Goal: Task Accomplishment & Management: Complete application form

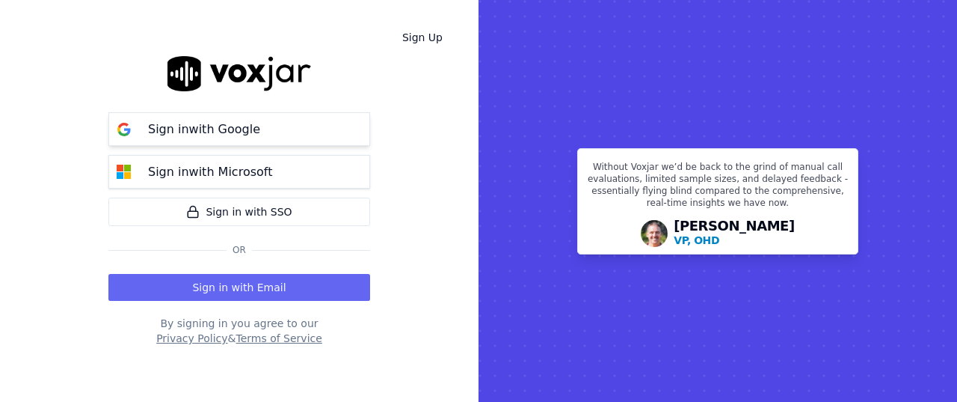
click at [222, 122] on p "Sign in with Google" at bounding box center [204, 129] width 112 height 18
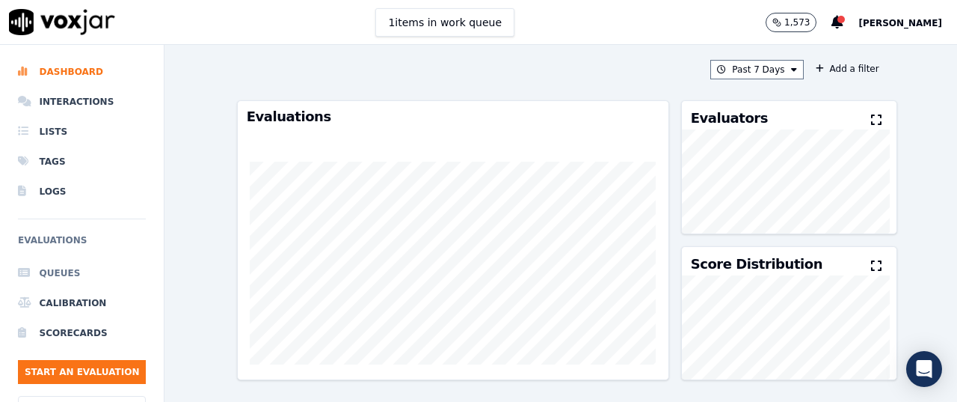
click at [48, 271] on li "Queues" at bounding box center [82, 273] width 128 height 30
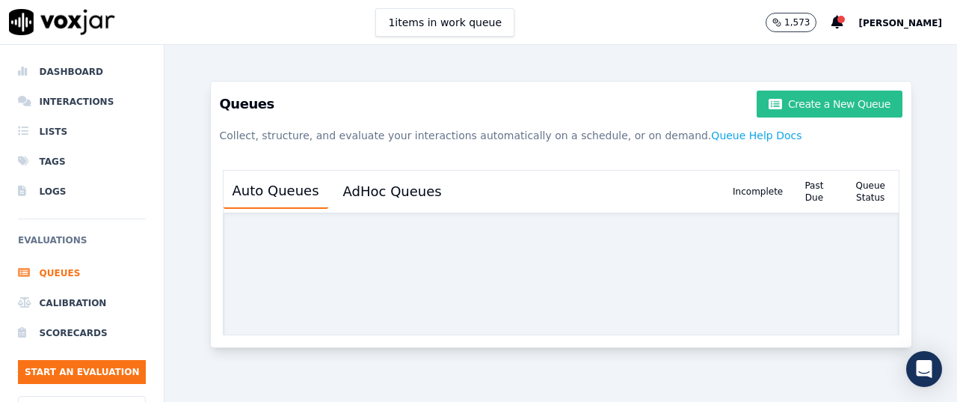
click at [778, 105] on button "Create a New Queue" at bounding box center [829, 103] width 145 height 27
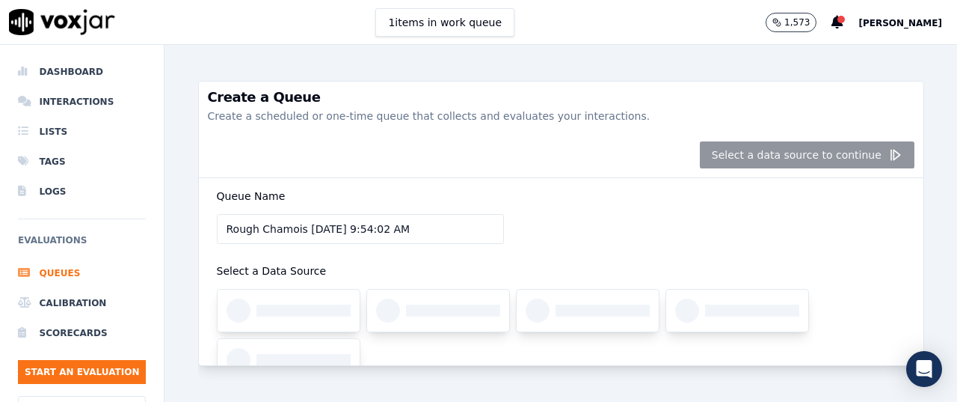
scroll to position [70, 0]
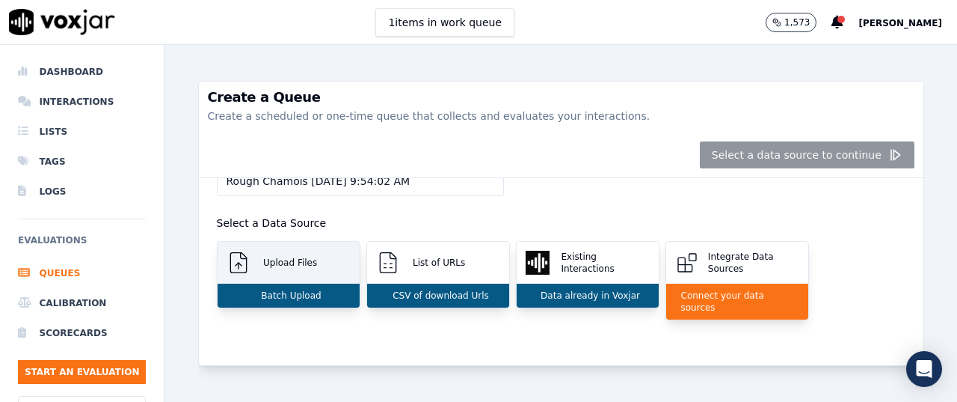
click at [288, 254] on div "Upload Files" at bounding box center [289, 263] width 142 height 42
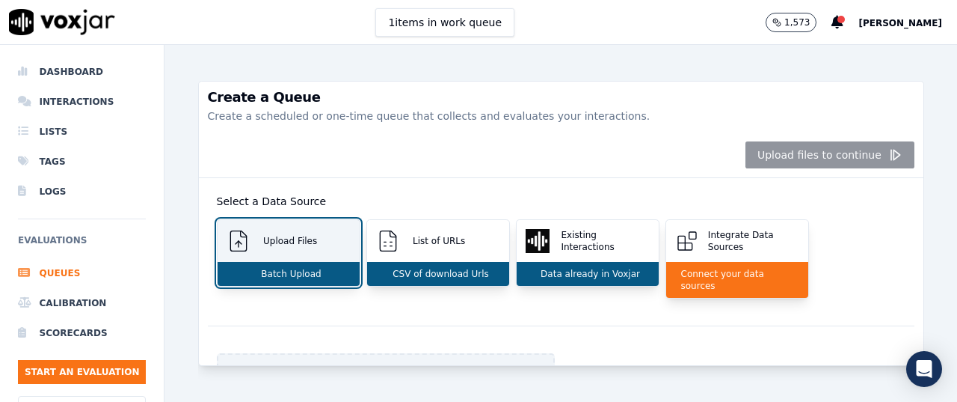
scroll to position [205, 0]
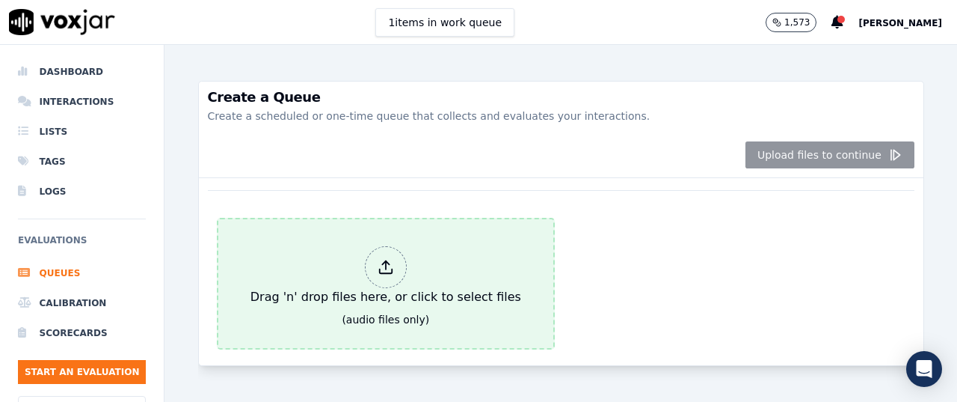
click at [384, 262] on icon at bounding box center [386, 267] width 16 height 16
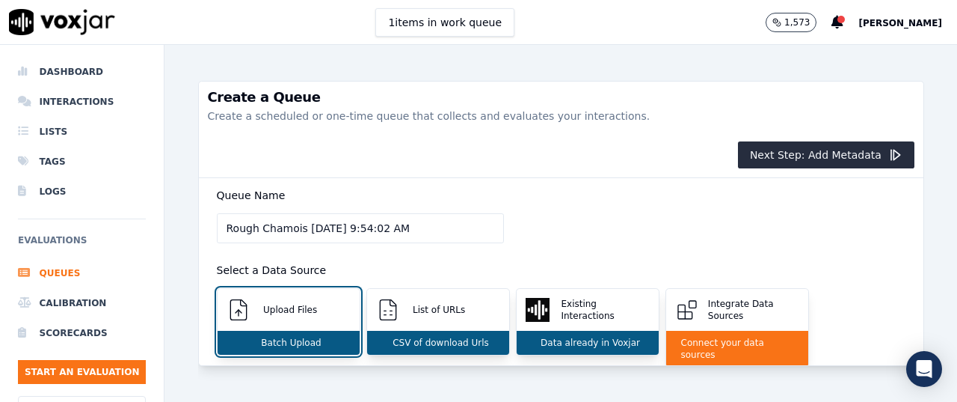
scroll to position [0, 0]
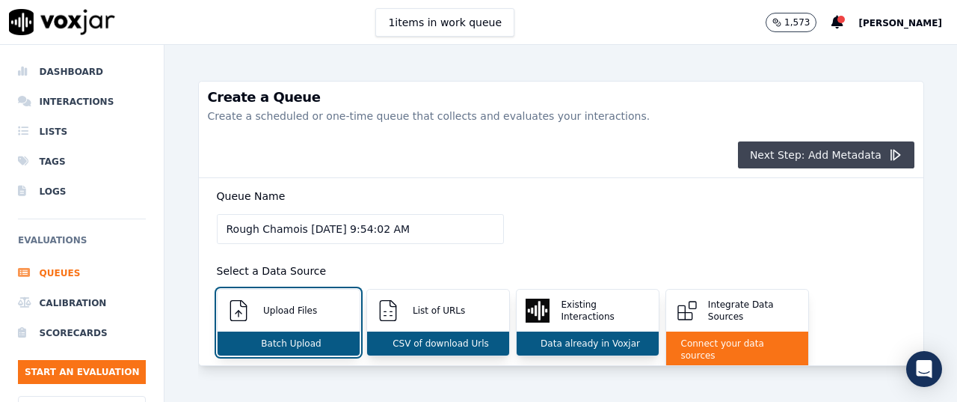
click at [803, 159] on button "Next Step: Add Metadata" at bounding box center [826, 154] width 176 height 27
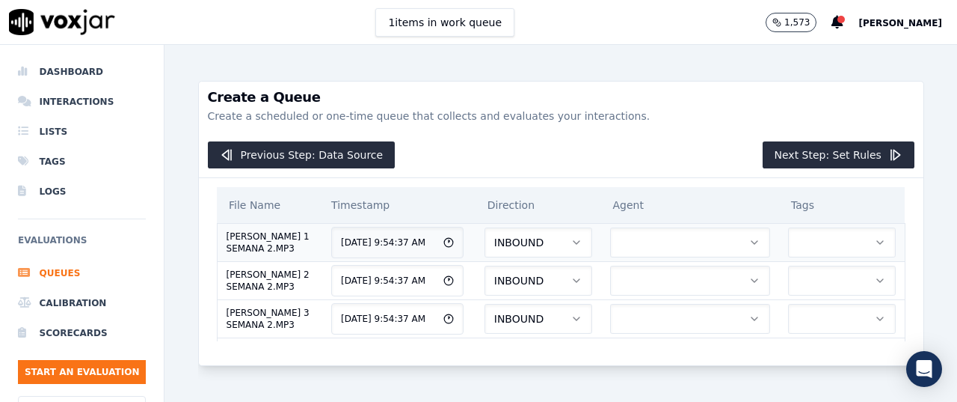
click at [628, 257] on button "button" at bounding box center [690, 242] width 160 height 30
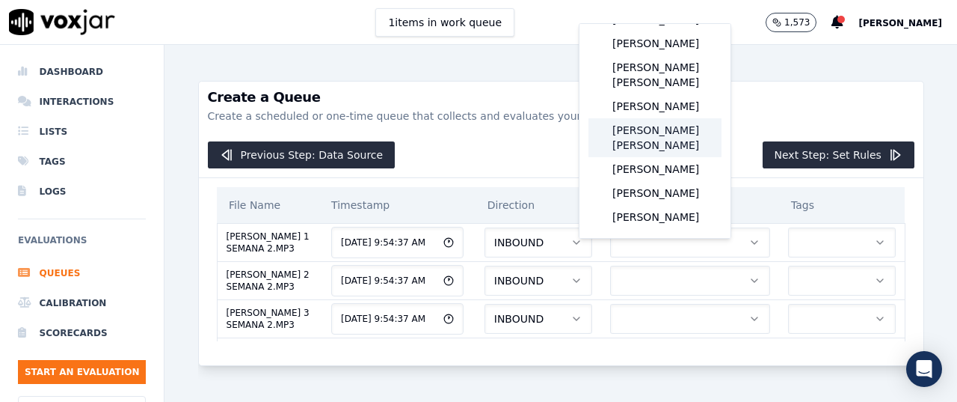
scroll to position [318, 0]
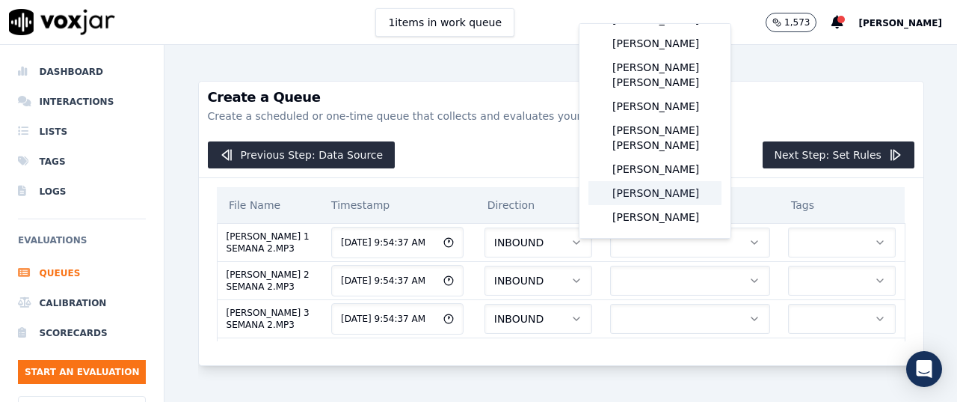
click at [657, 181] on div "[PERSON_NAME]" at bounding box center [655, 193] width 133 height 24
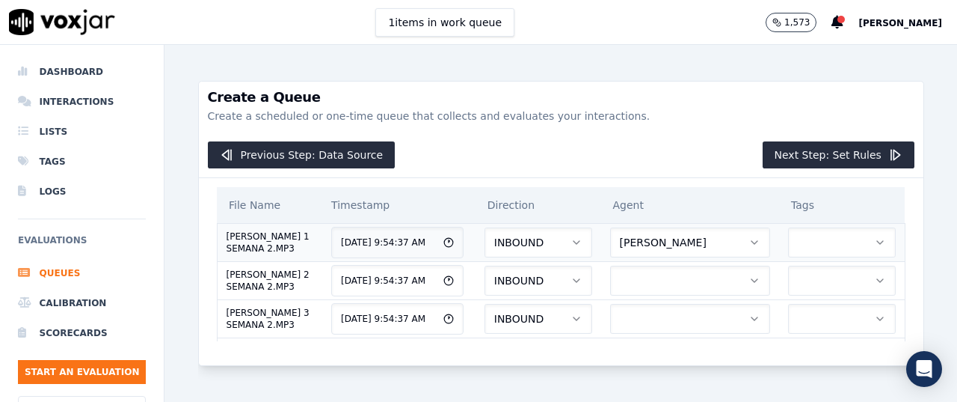
click at [792, 257] on button "button" at bounding box center [842, 242] width 108 height 30
click at [800, 298] on div "ELEMEN" at bounding box center [800, 296] width 83 height 24
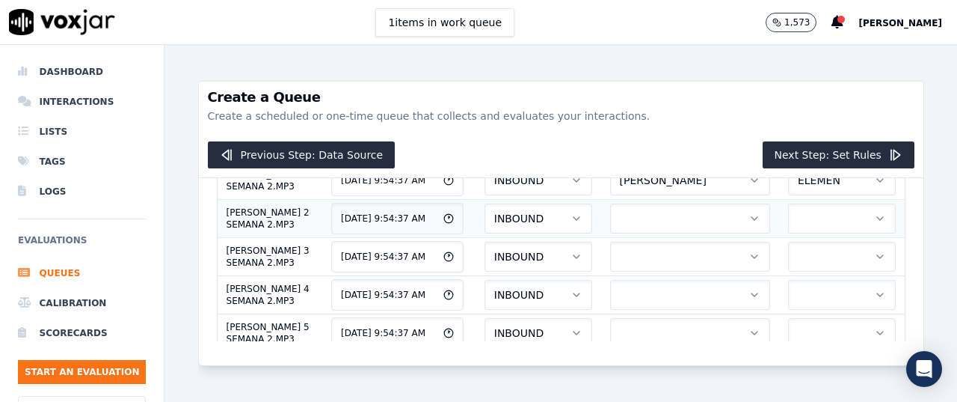
click at [655, 233] on button "button" at bounding box center [690, 218] width 160 height 30
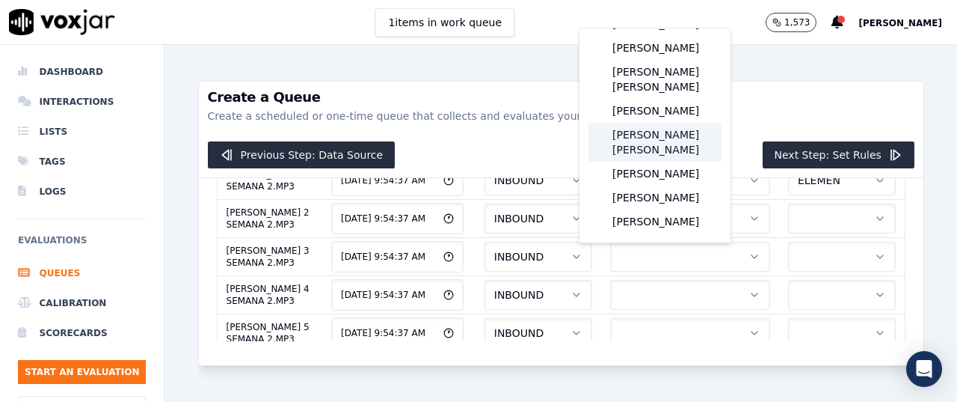
scroll to position [312, 0]
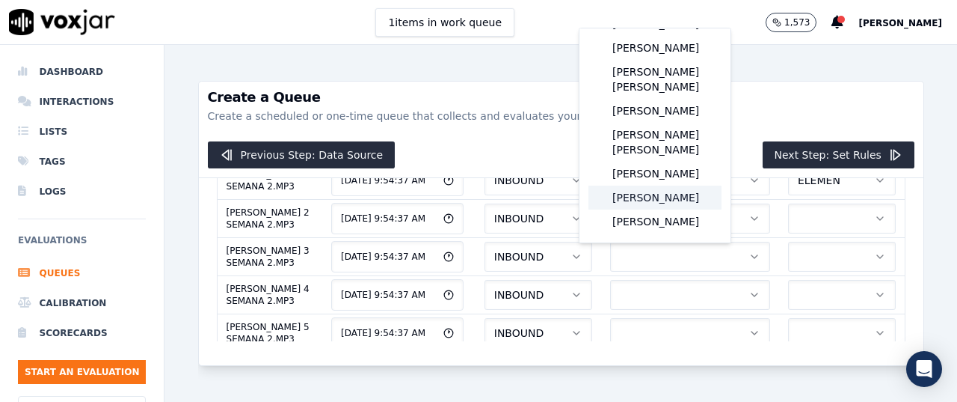
click at [656, 185] on div "[PERSON_NAME]" at bounding box center [655, 197] width 133 height 24
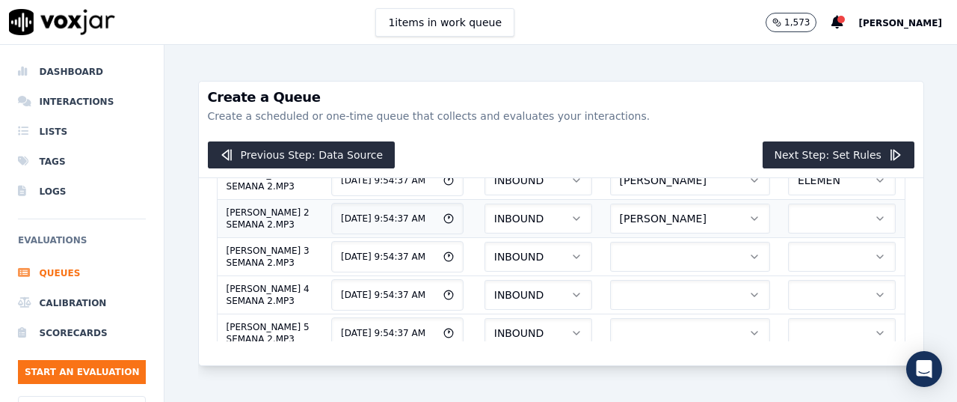
click at [788, 233] on button "button" at bounding box center [842, 218] width 108 height 30
click at [805, 298] on div "ELEMEN" at bounding box center [800, 301] width 83 height 24
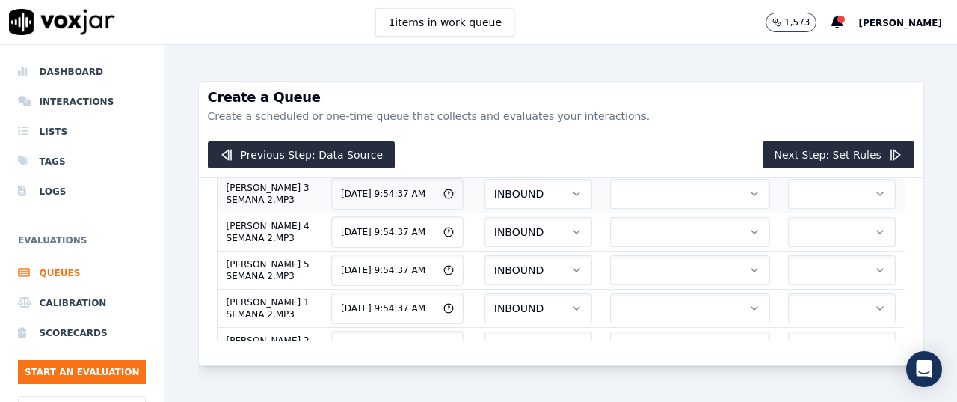
click at [649, 209] on button "button" at bounding box center [690, 194] width 160 height 30
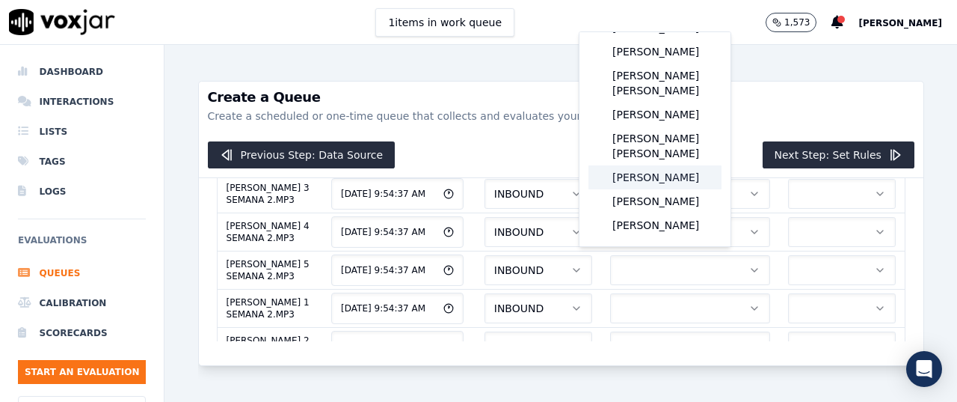
scroll to position [312, 0]
click at [637, 189] on div "[PERSON_NAME]" at bounding box center [655, 201] width 133 height 24
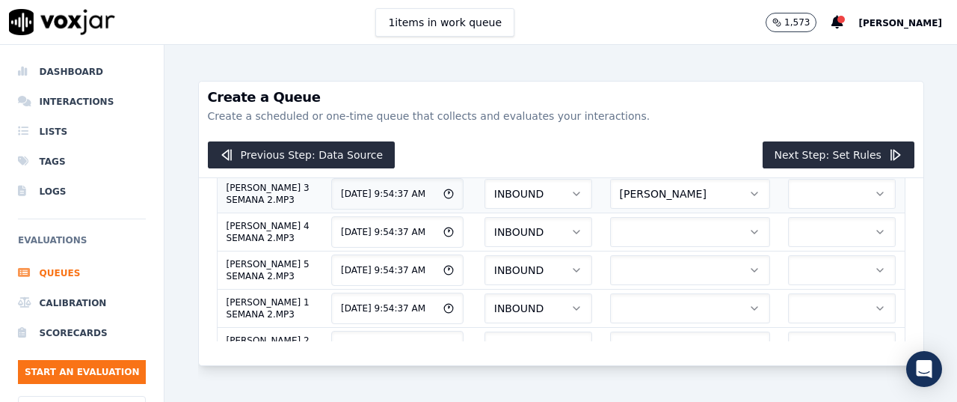
click at [798, 209] on button "button" at bounding box center [842, 194] width 108 height 30
click at [800, 305] on div "ELEMEN" at bounding box center [800, 304] width 83 height 24
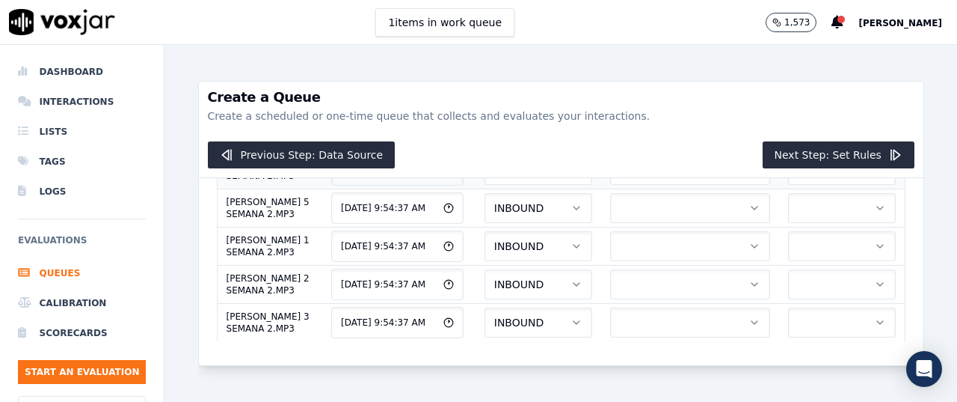
click at [697, 185] on button "button" at bounding box center [690, 170] width 160 height 30
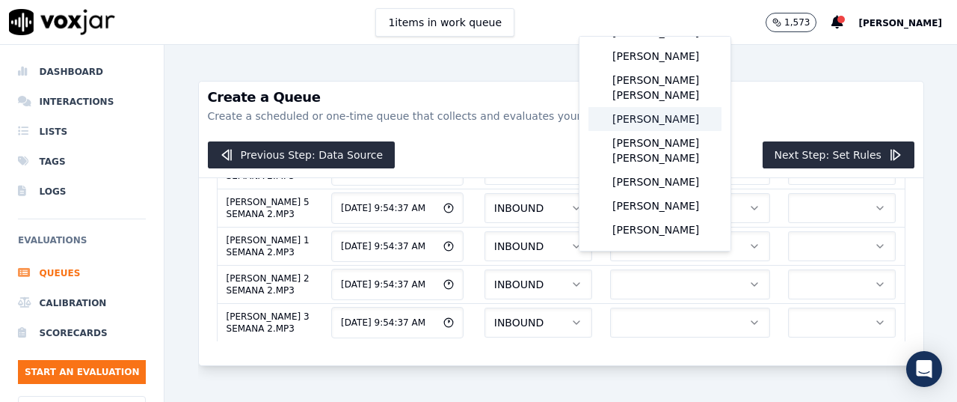
scroll to position [318, 0]
click at [634, 194] on div "[PERSON_NAME]" at bounding box center [655, 206] width 133 height 24
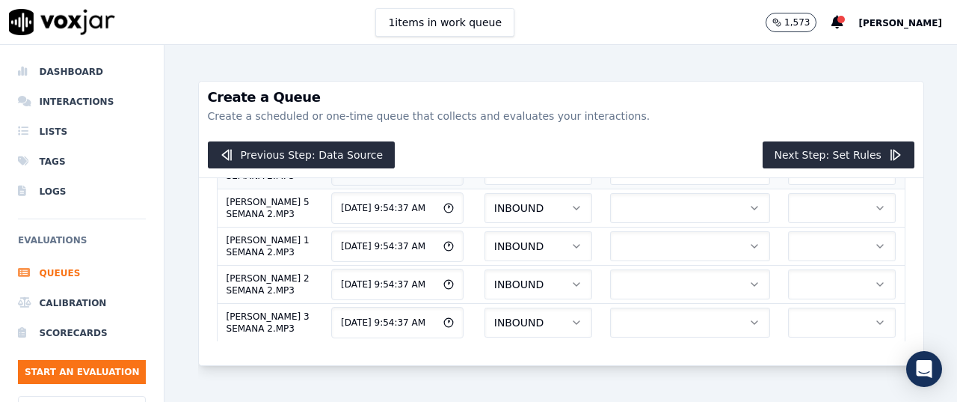
click at [788, 185] on button "button" at bounding box center [842, 170] width 108 height 30
click at [795, 299] on div "ELEMEN" at bounding box center [800, 309] width 83 height 24
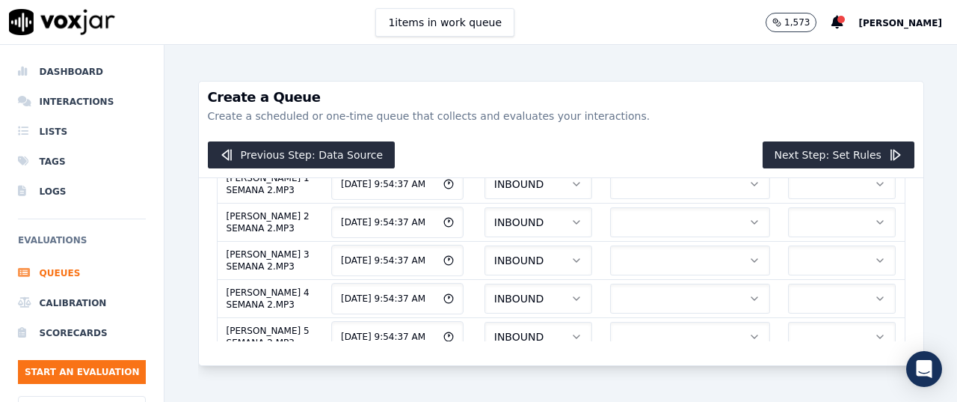
click at [619, 161] on button "button" at bounding box center [690, 146] width 160 height 30
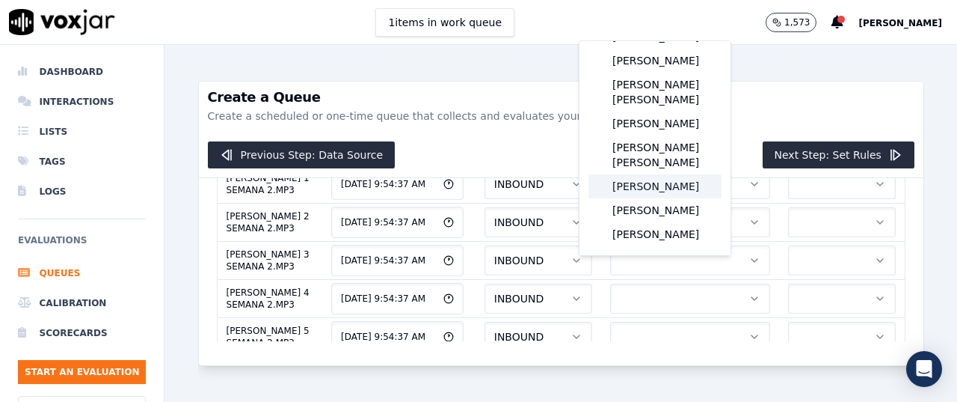
scroll to position [312, 0]
click at [660, 198] on div "[PERSON_NAME]" at bounding box center [655, 210] width 133 height 24
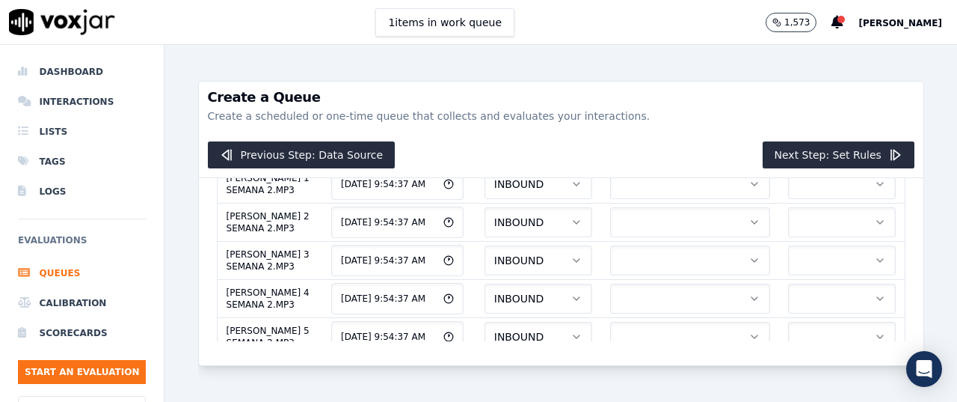
click at [788, 161] on button "button" at bounding box center [842, 146] width 108 height 30
click at [779, 310] on div "ELEMEN" at bounding box center [800, 313] width 83 height 24
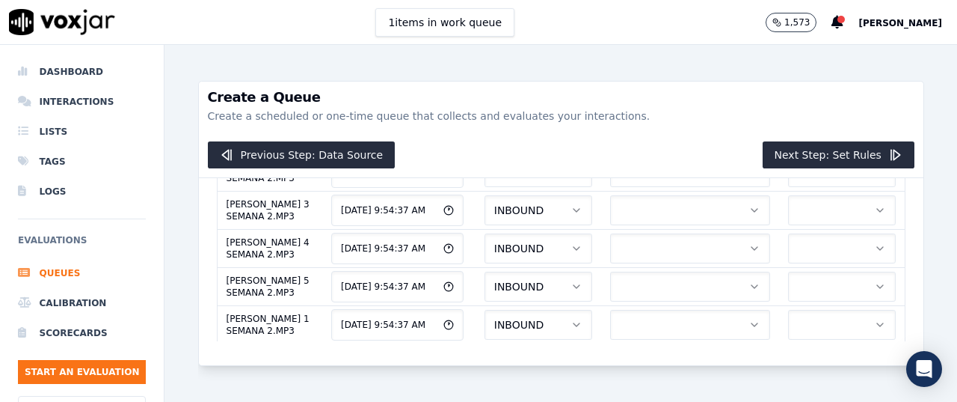
scroll to position [329, 0]
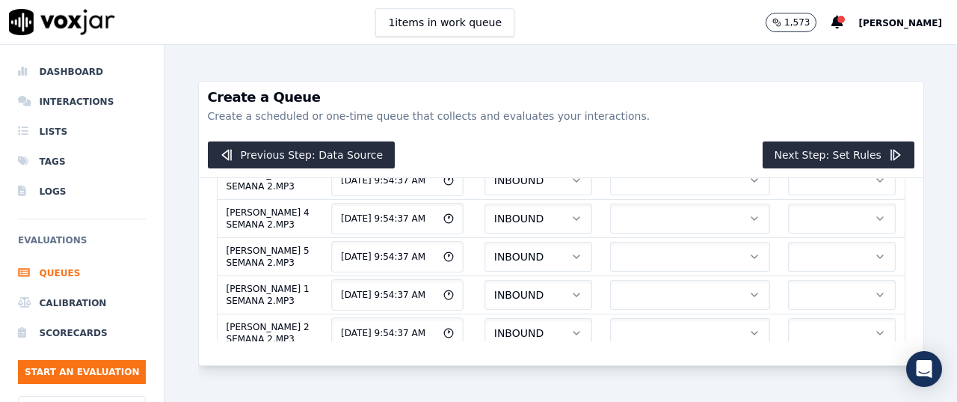
click at [681, 119] on button "button" at bounding box center [690, 104] width 160 height 30
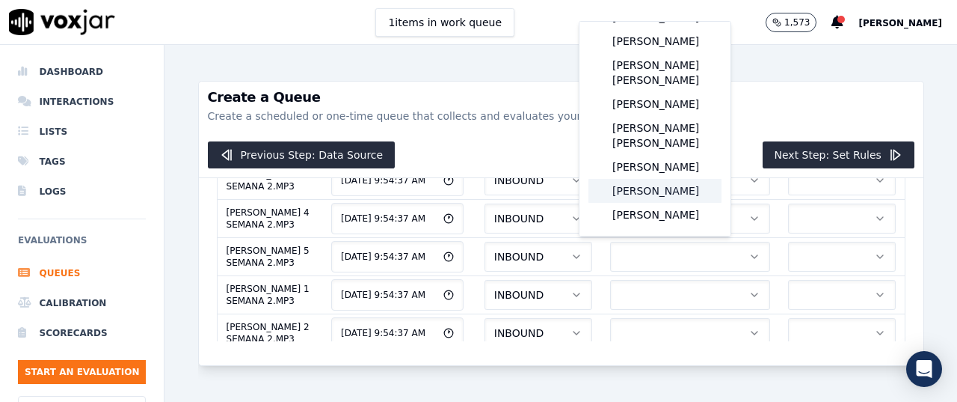
scroll to position [318, 0]
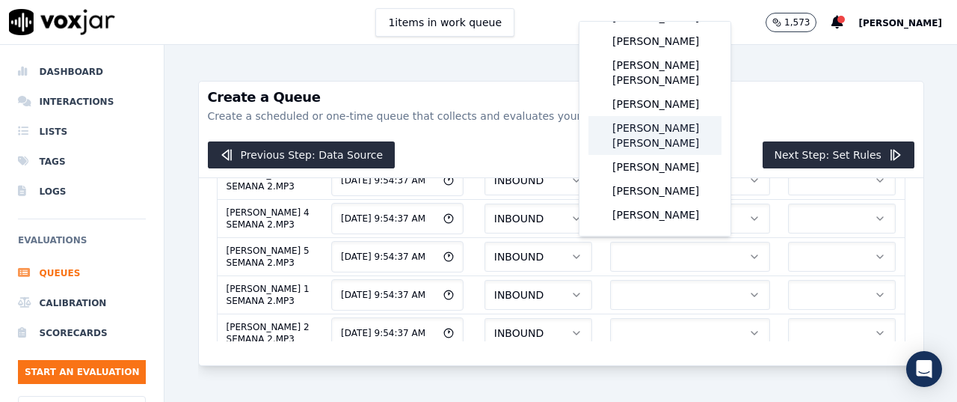
click at [651, 116] on div "[PERSON_NAME] [PERSON_NAME]" at bounding box center [655, 135] width 133 height 39
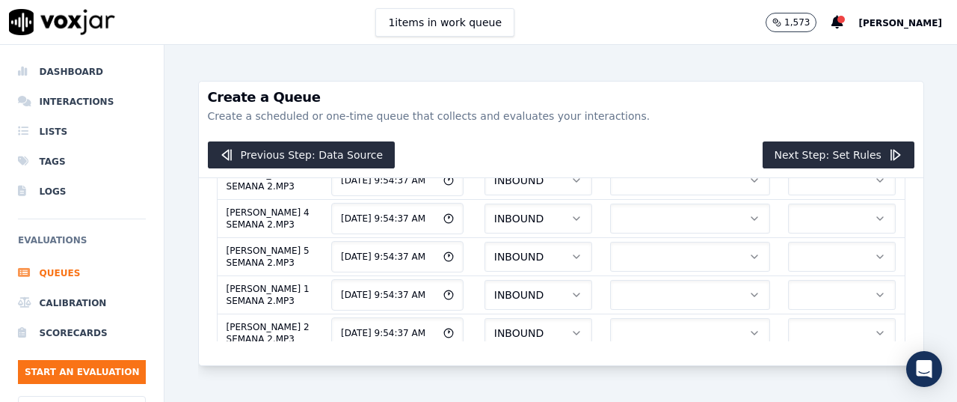
click at [788, 119] on button "button" at bounding box center [842, 104] width 108 height 30
click at [795, 289] on div "ELEMEN" at bounding box center [800, 294] width 83 height 24
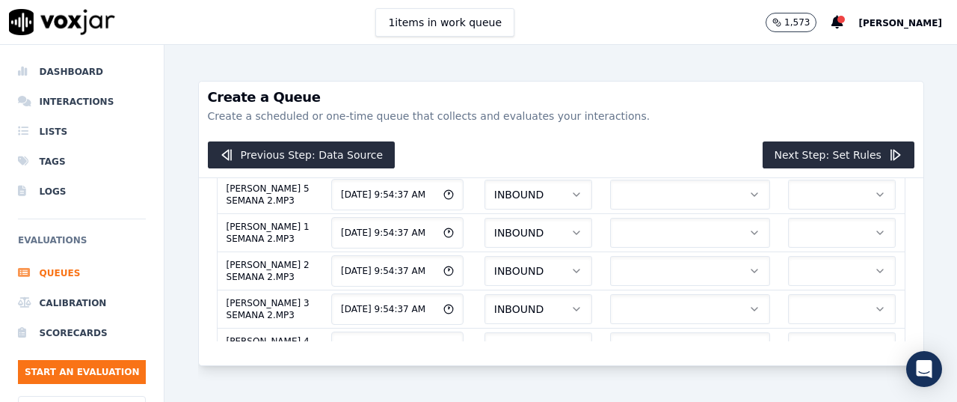
click at [691, 95] on button "button" at bounding box center [690, 80] width 160 height 30
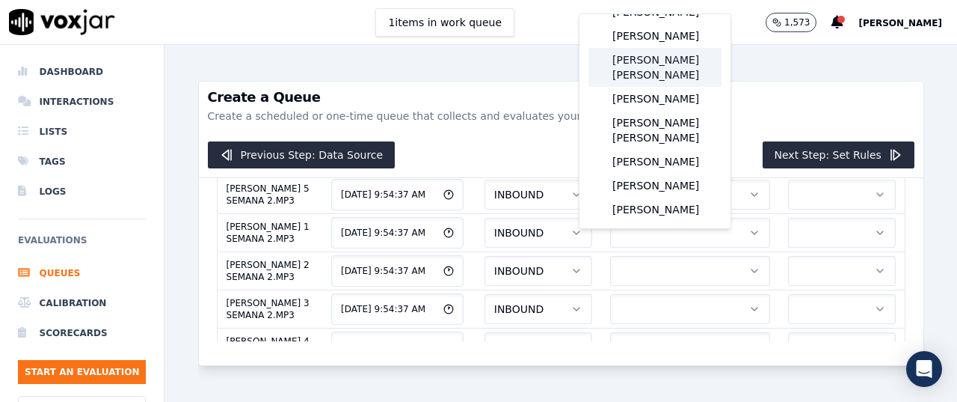
scroll to position [187, 0]
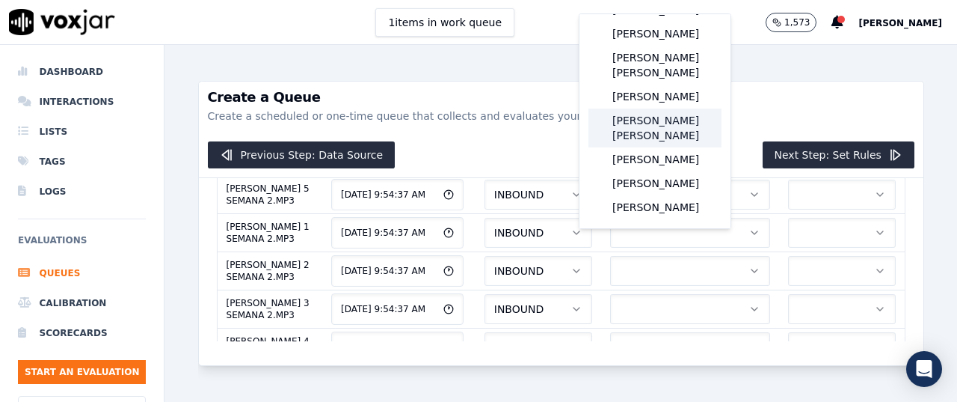
click at [672, 147] on div "[PERSON_NAME] [PERSON_NAME]" at bounding box center [655, 127] width 133 height 39
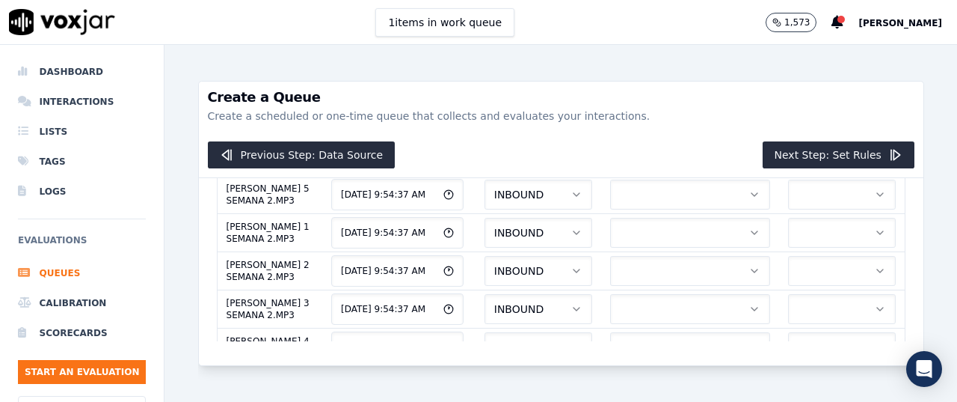
click at [788, 95] on button "button" at bounding box center [842, 80] width 108 height 30
click at [800, 282] on div "ELEMEN" at bounding box center [800, 286] width 83 height 24
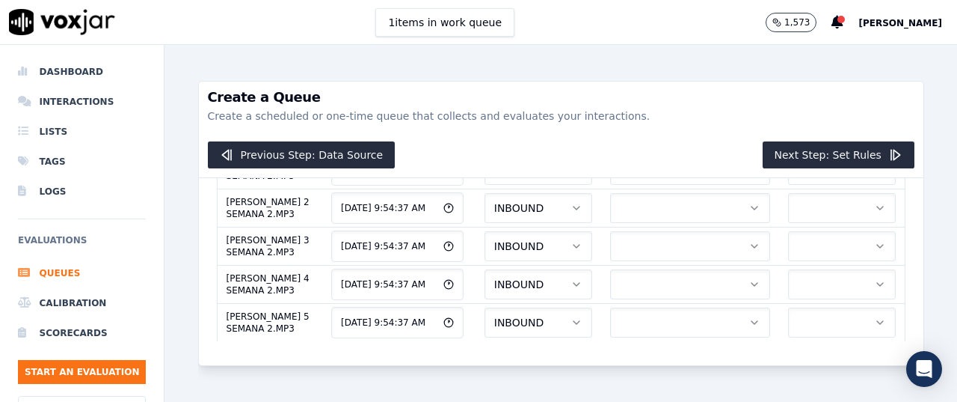
click at [663, 70] on button "button" at bounding box center [690, 55] width 160 height 30
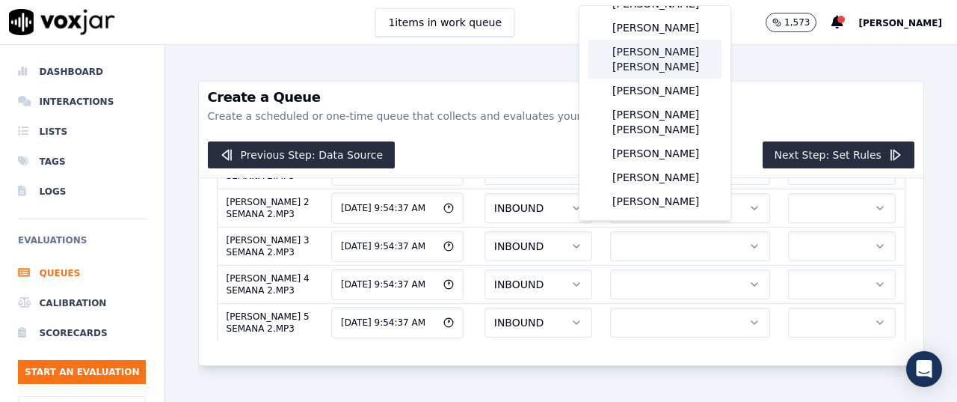
scroll to position [187, 0]
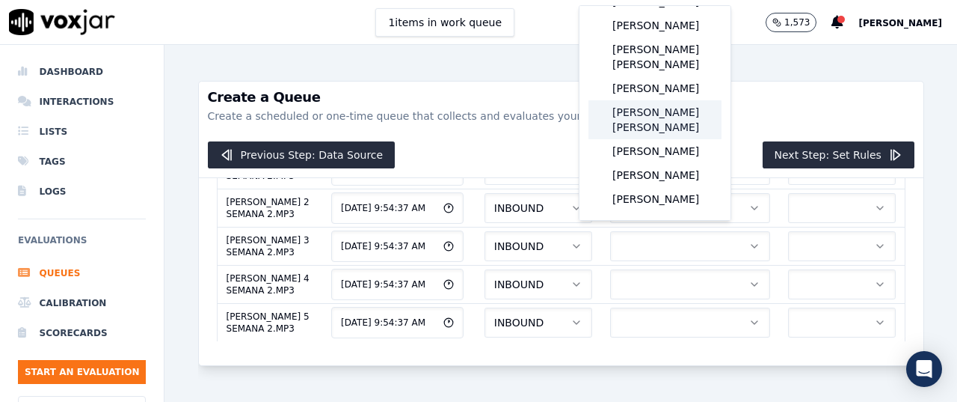
click at [675, 139] on div "[PERSON_NAME] [PERSON_NAME]" at bounding box center [655, 119] width 133 height 39
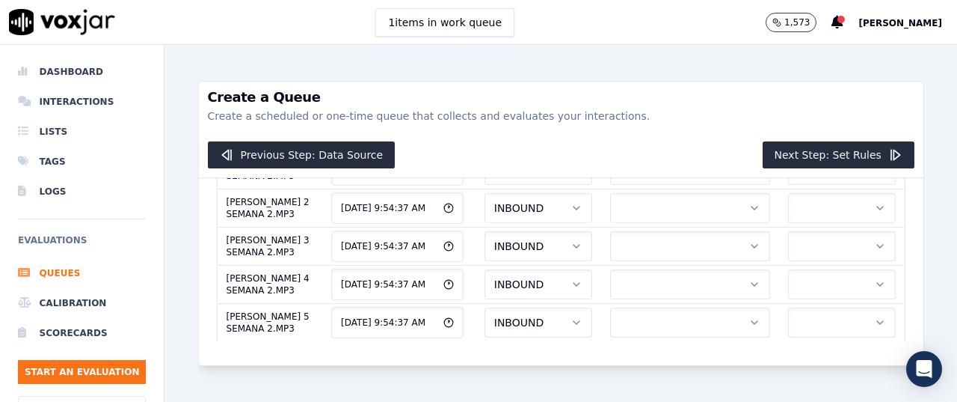
click at [788, 70] on button "button" at bounding box center [842, 55] width 108 height 30
click at [802, 274] on div "ELEMEN" at bounding box center [800, 278] width 83 height 24
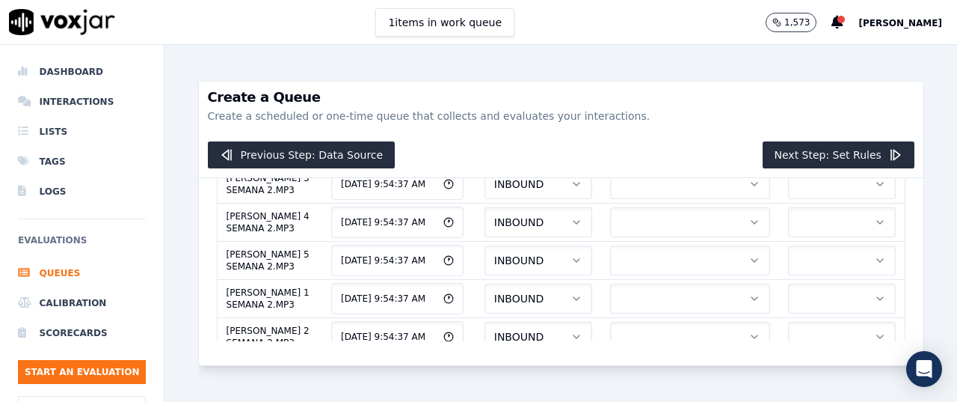
click at [643, 46] on button "button" at bounding box center [690, 31] width 160 height 30
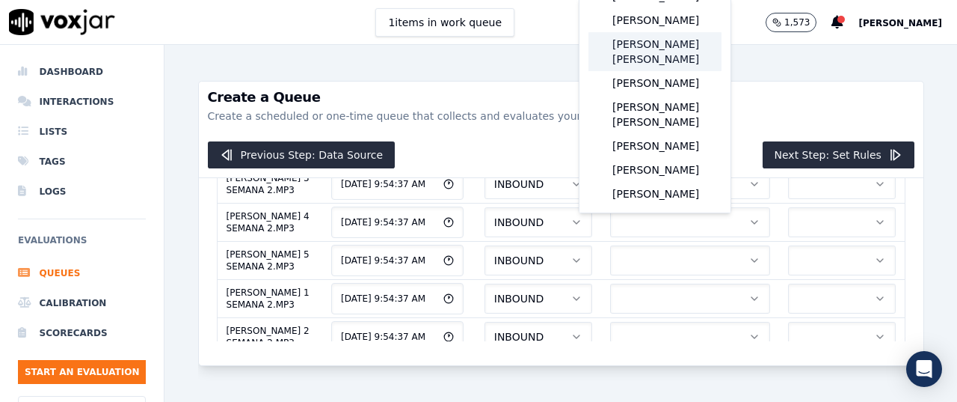
scroll to position [187, 0]
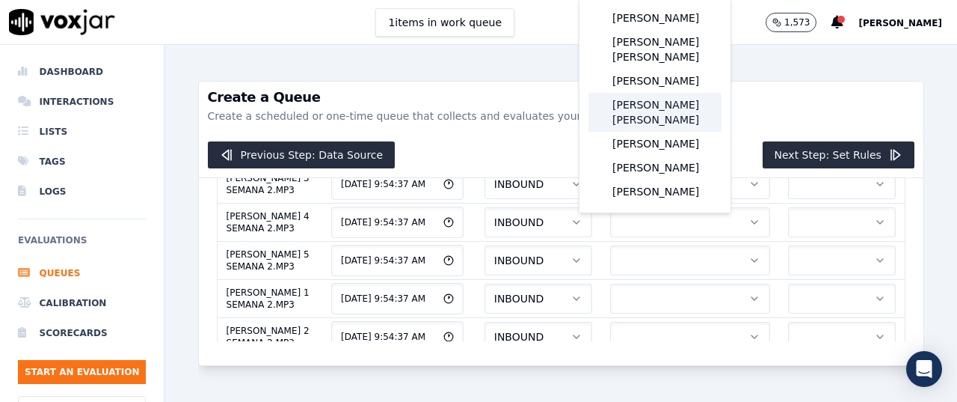
click at [677, 132] on div "[PERSON_NAME] [PERSON_NAME]" at bounding box center [655, 112] width 133 height 39
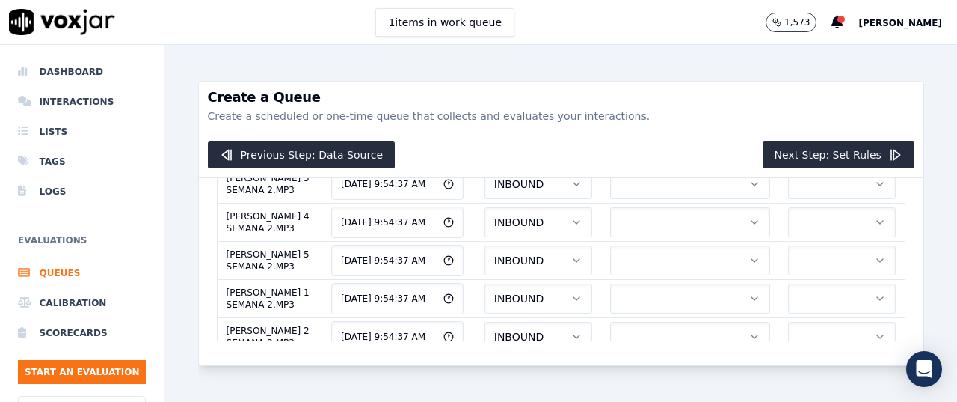
click at [788, 46] on button "button" at bounding box center [842, 31] width 108 height 30
click at [810, 262] on div "ELEMEN" at bounding box center [800, 271] width 83 height 24
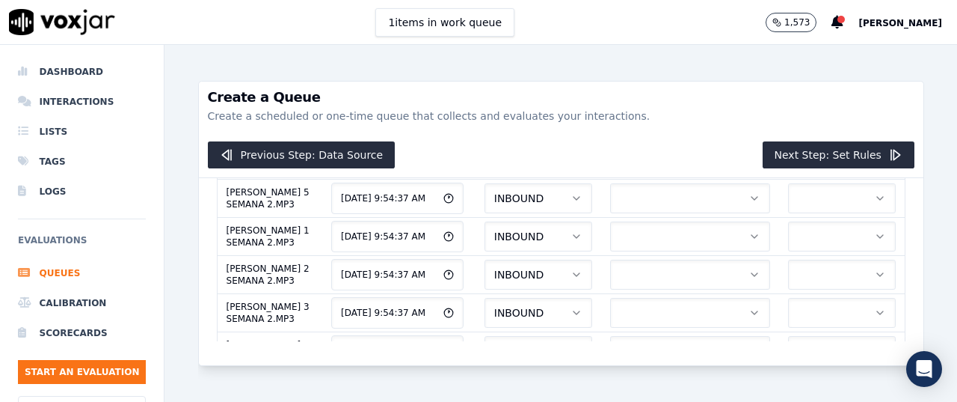
scroll to position [516, 0]
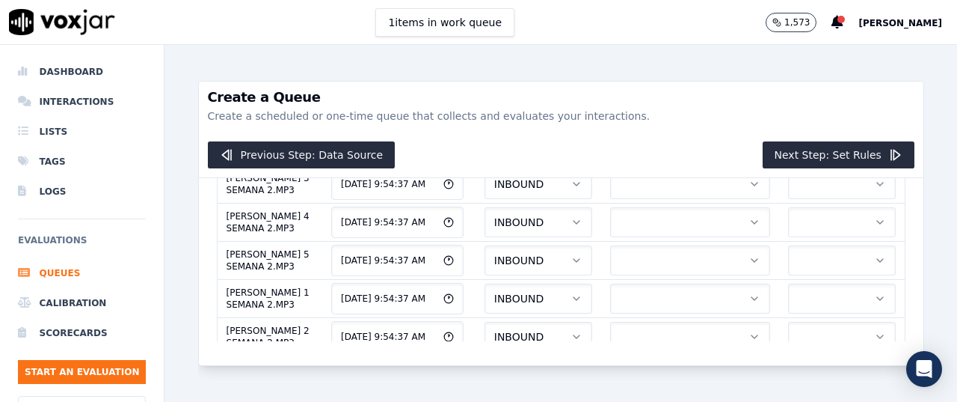
click at [652, 85] on button "button" at bounding box center [690, 70] width 160 height 30
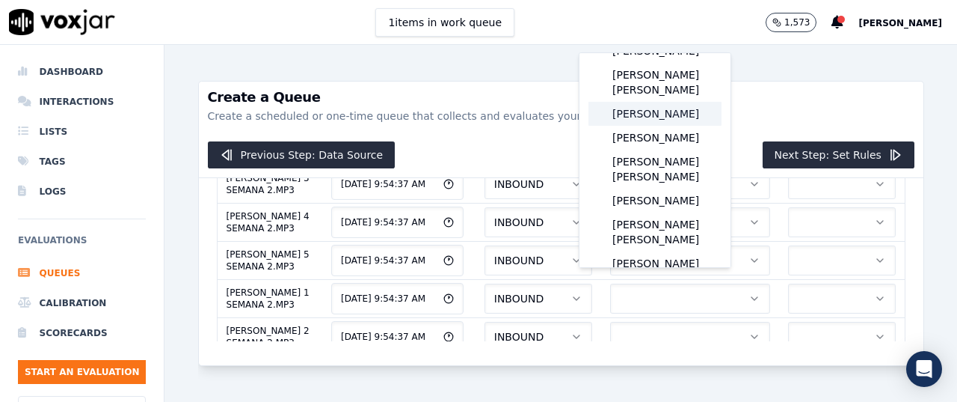
scroll to position [125, 0]
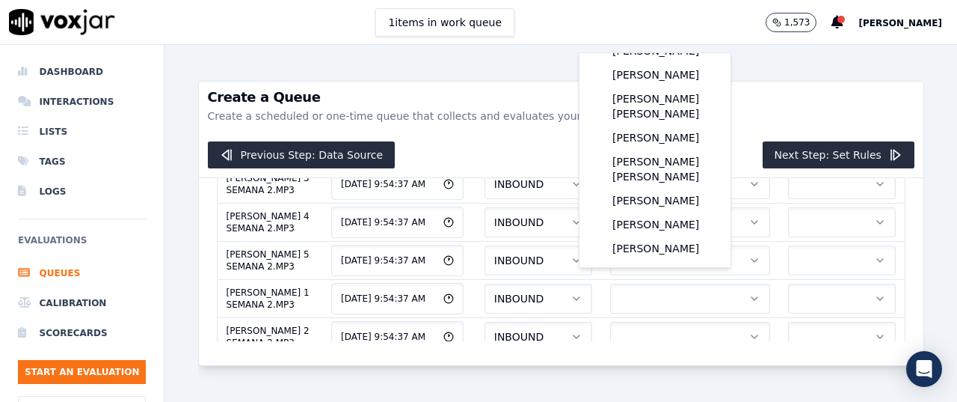
click at [775, 321] on div "File Name Timestamp Direction Agent Tags [PERSON_NAME] 1 SEMANA 2.MP3 [DATE] 9:…" at bounding box center [561, 271] width 725 height 187
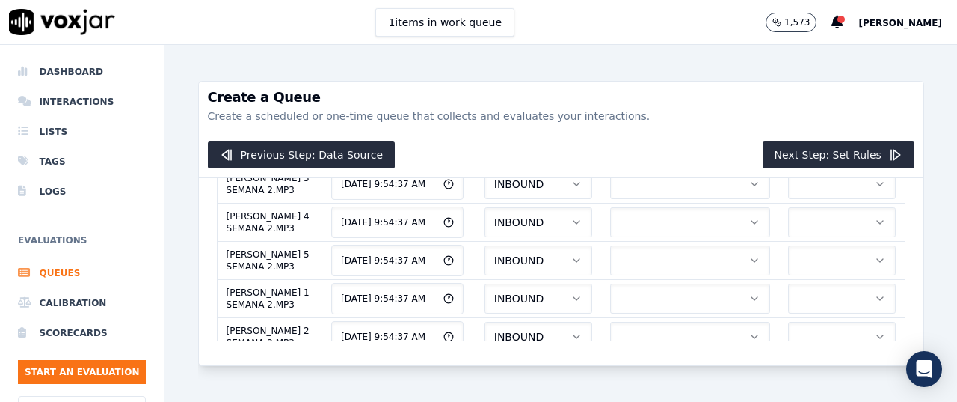
click at [749, 37] on icon "button" at bounding box center [755, 31] width 12 height 12
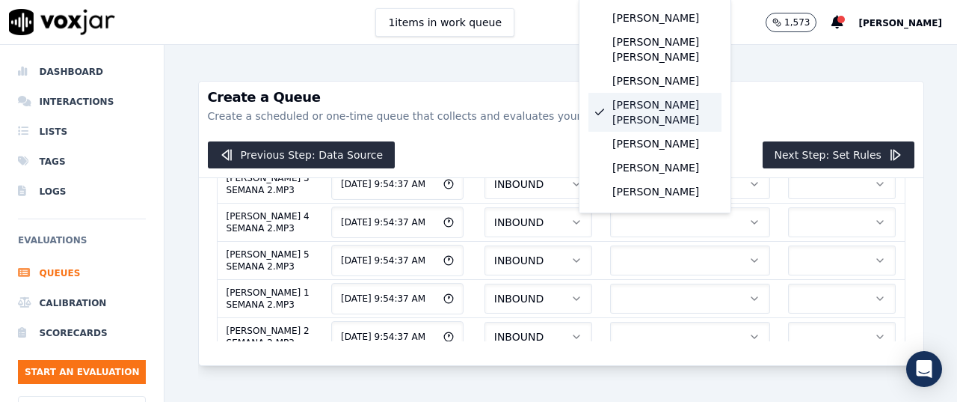
scroll to position [249, 0]
click at [668, 85] on button "button" at bounding box center [690, 70] width 160 height 30
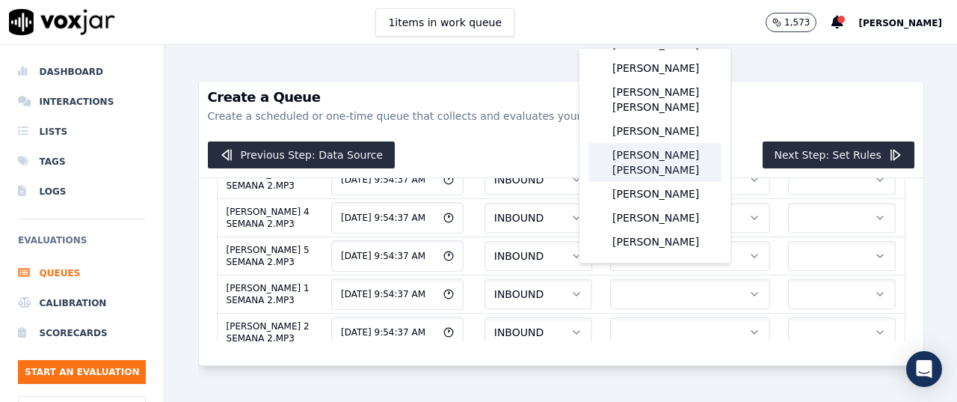
click at [660, 143] on div "[PERSON_NAME] [PERSON_NAME]" at bounding box center [655, 162] width 133 height 39
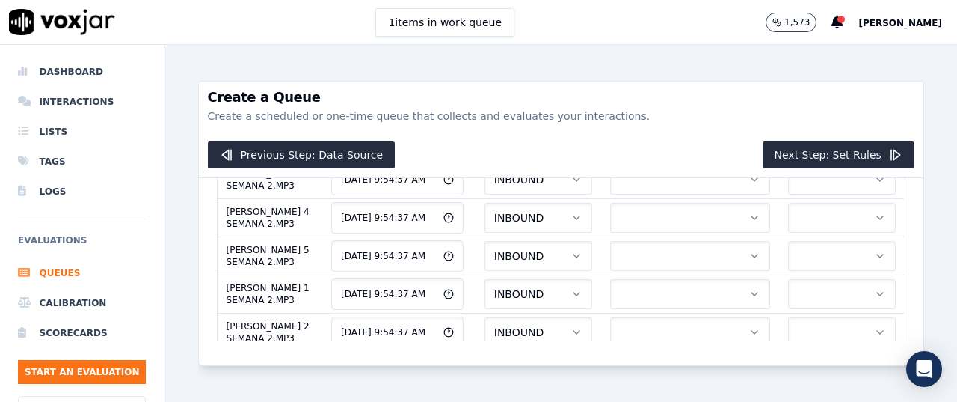
click at [788, 80] on button "button" at bounding box center [842, 65] width 108 height 30
click at [801, 313] on div "ELEMEN" at bounding box center [800, 321] width 83 height 24
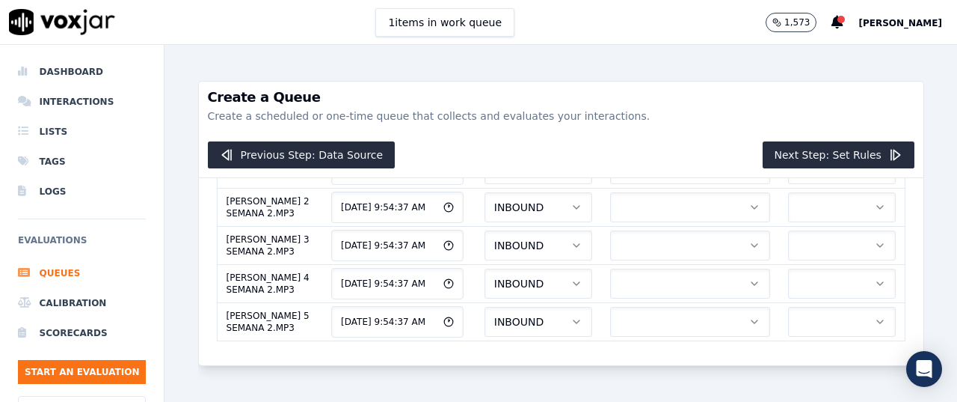
scroll to position [583, 0]
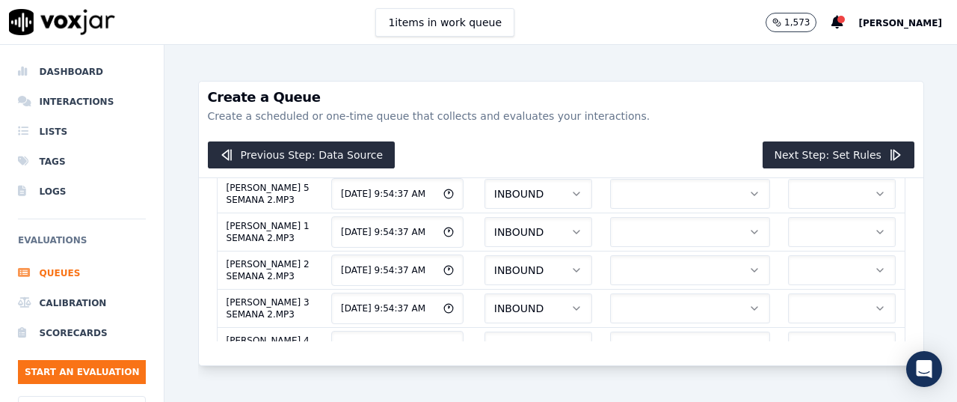
click at [687, 56] on button "button" at bounding box center [690, 41] width 160 height 30
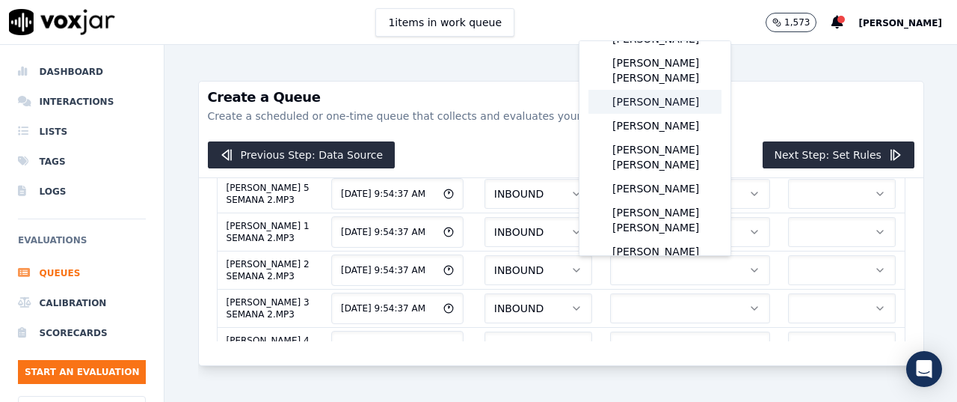
scroll to position [187, 0]
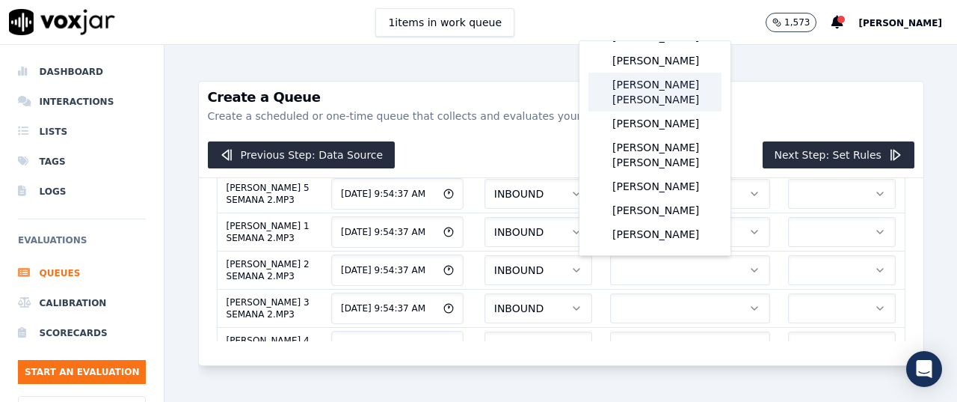
click at [667, 108] on div "[PERSON_NAME] [PERSON_NAME]" at bounding box center [655, 92] width 133 height 39
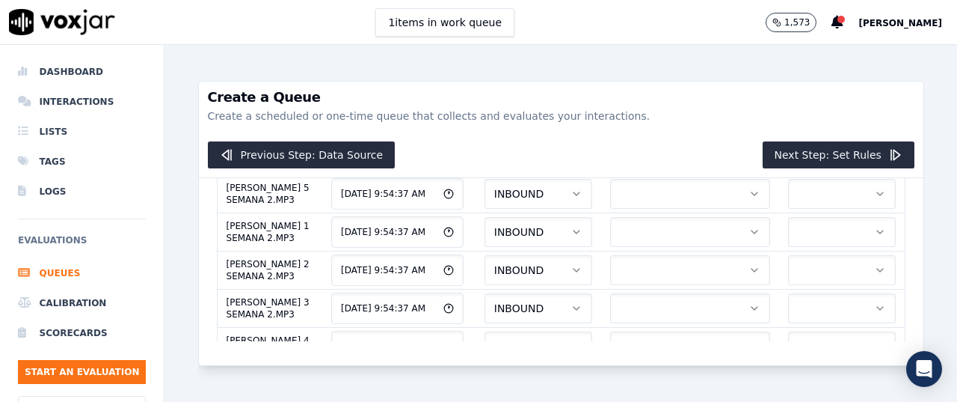
click at [788, 56] on button "button" at bounding box center [842, 41] width 108 height 30
click at [791, 305] on div "ELEMEN" at bounding box center [800, 313] width 83 height 24
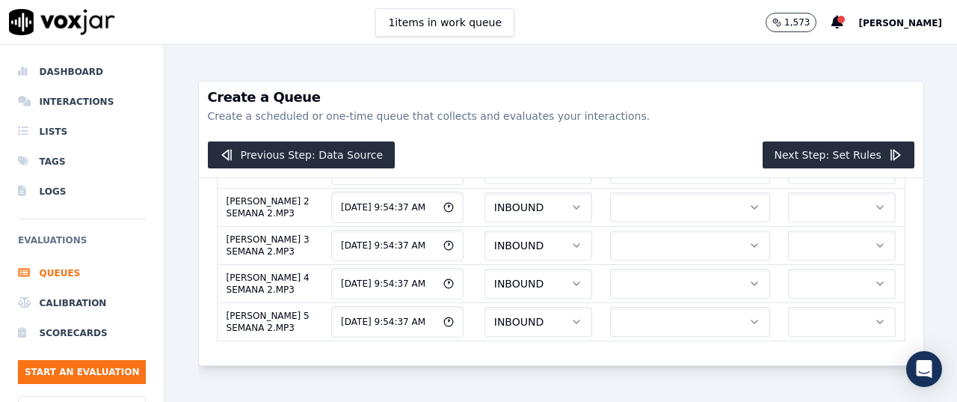
click at [654, 31] on button "button" at bounding box center [690, 16] width 160 height 30
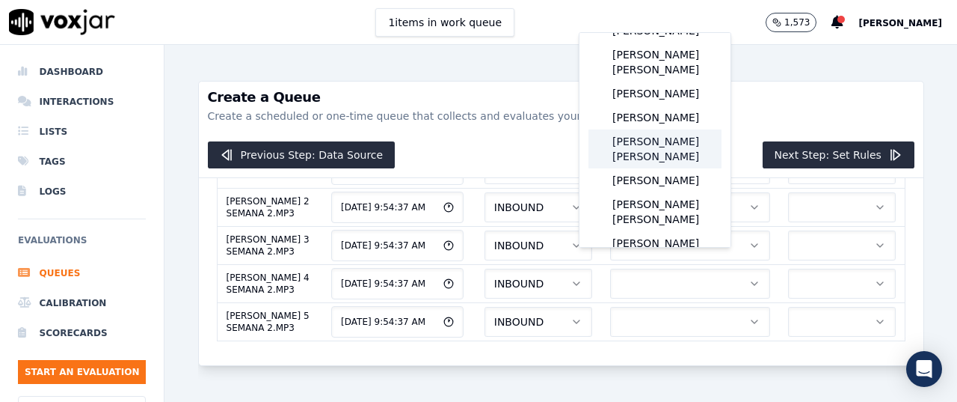
scroll to position [125, 0]
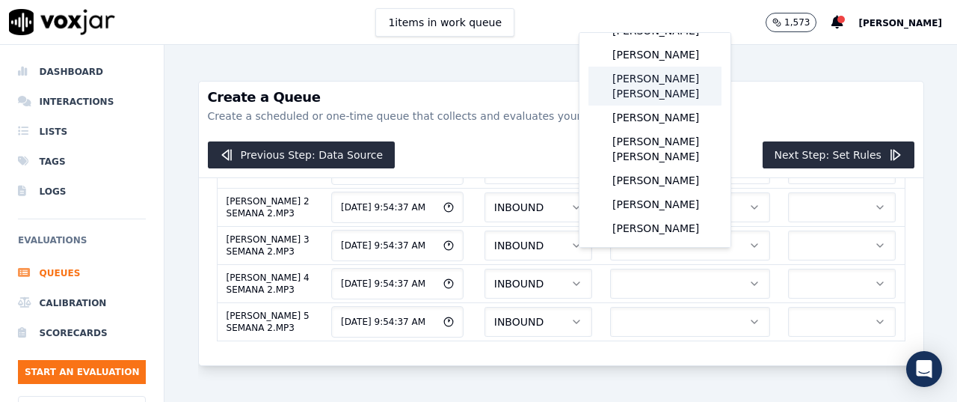
click at [652, 105] on div "[PERSON_NAME] [PERSON_NAME]" at bounding box center [655, 86] width 133 height 39
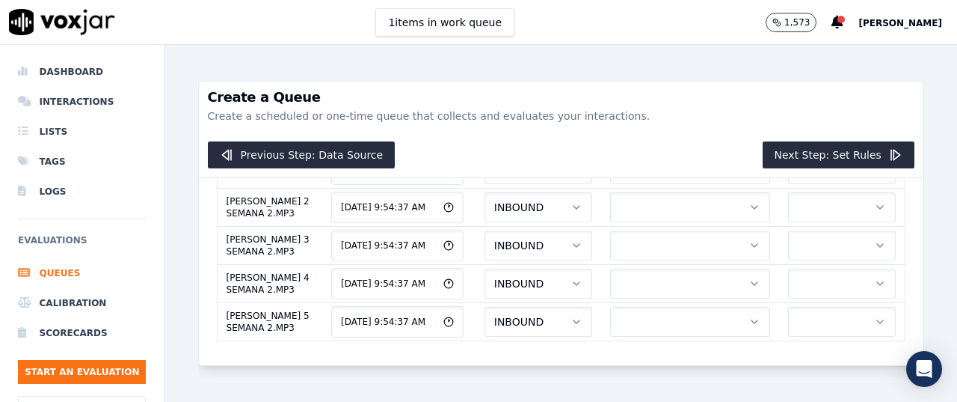
click at [812, 31] on button "button" at bounding box center [842, 16] width 108 height 30
click at [805, 298] on div "ELEMEN" at bounding box center [800, 305] width 83 height 24
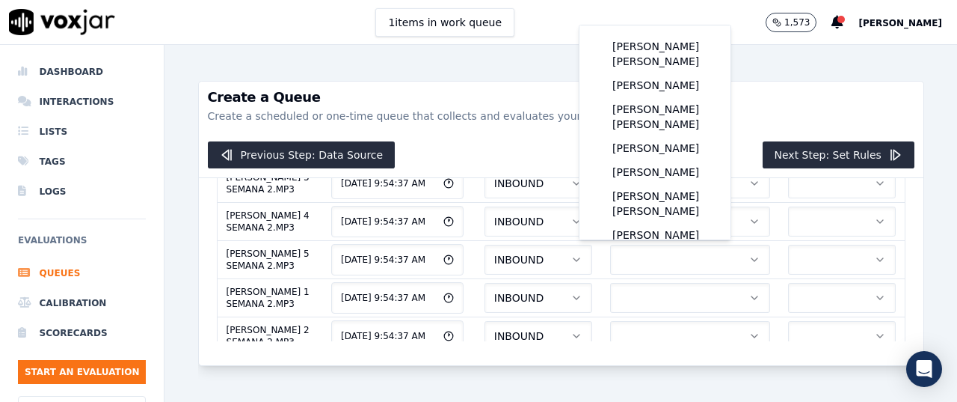
scroll to position [770, 0]
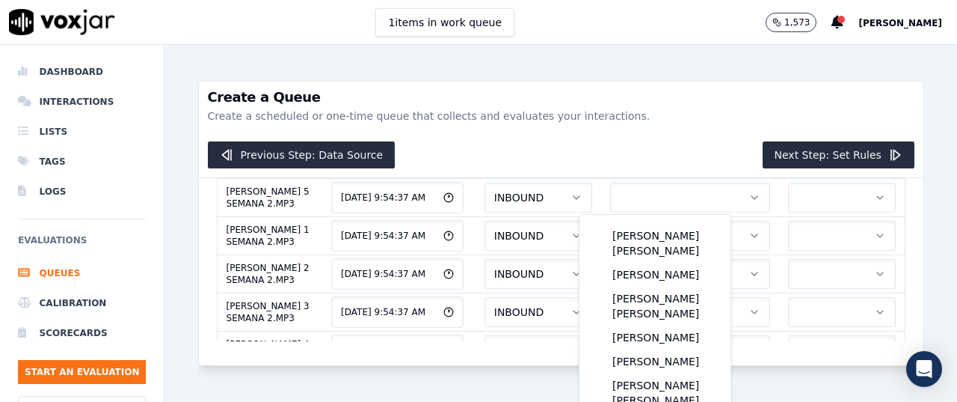
click at [920, 225] on div "Create a Queue Create a scheduled or one-time queue that collects and evaluates…" at bounding box center [561, 223] width 793 height 357
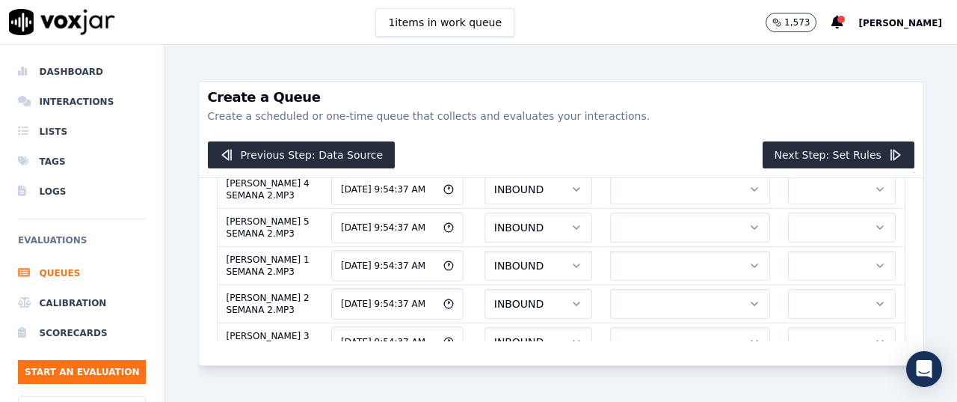
scroll to position [710, 0]
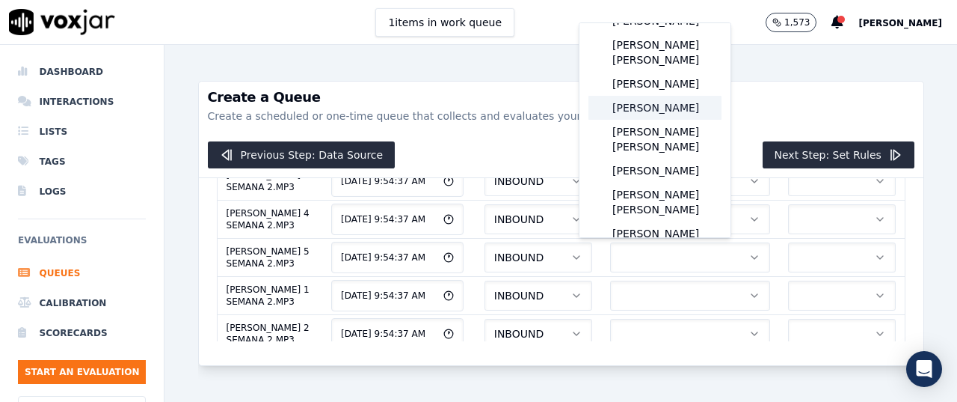
scroll to position [125, 0]
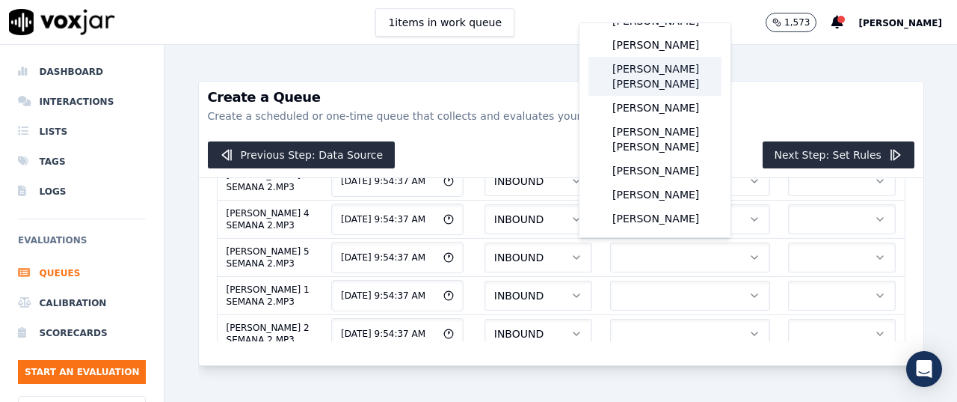
click at [666, 96] on div "[PERSON_NAME] [PERSON_NAME]" at bounding box center [655, 76] width 133 height 39
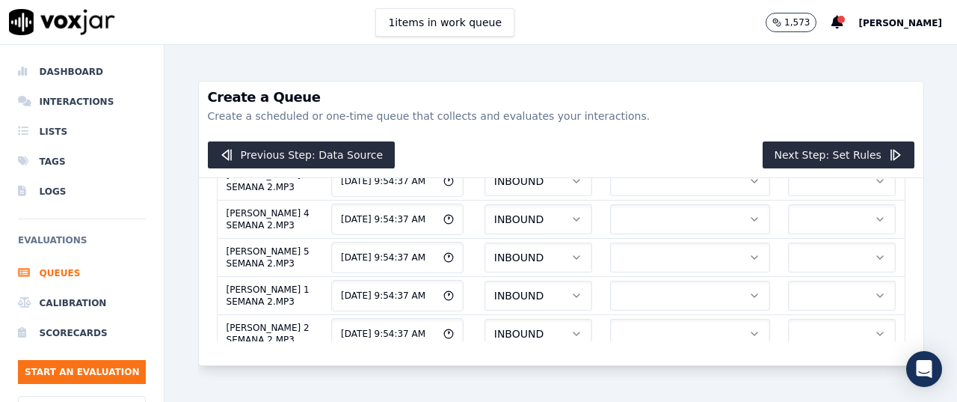
click at [818, 293] on div "ELEMEN" at bounding box center [800, 295] width 83 height 24
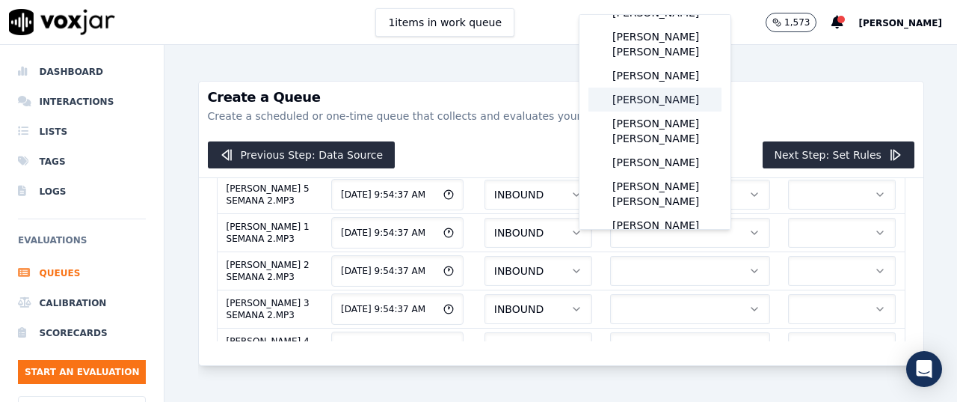
scroll to position [125, 0]
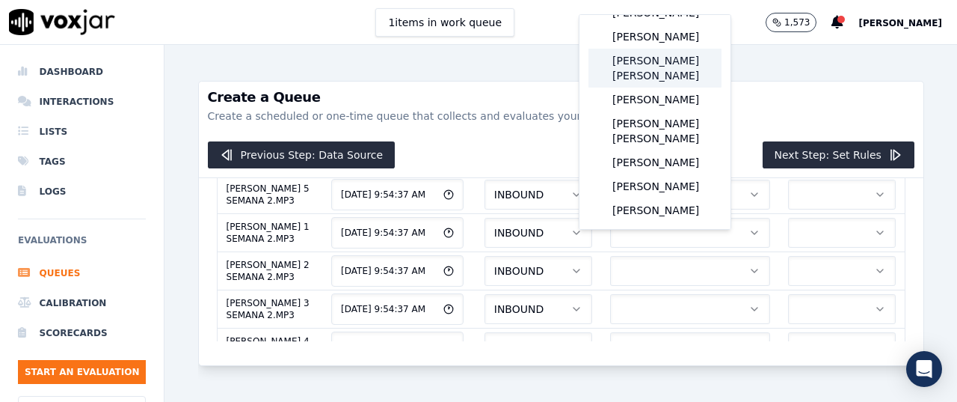
click at [668, 88] on div "[PERSON_NAME] [PERSON_NAME]" at bounding box center [655, 68] width 133 height 39
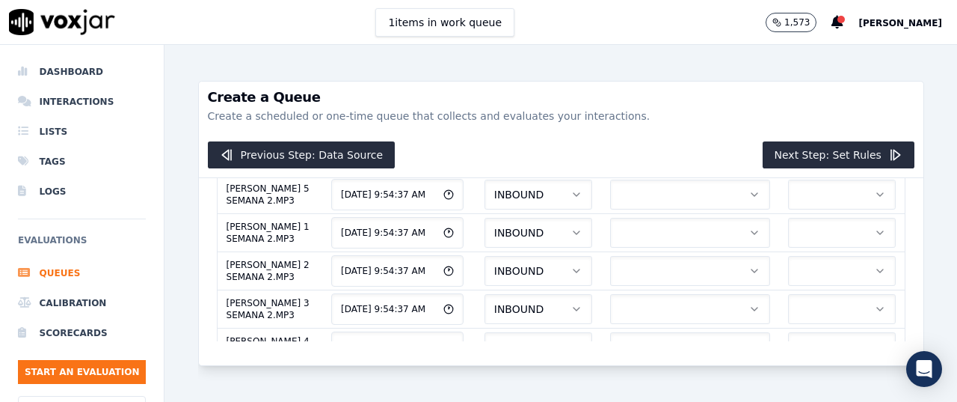
click at [803, 288] on div "ELEMEN" at bounding box center [800, 287] width 83 height 24
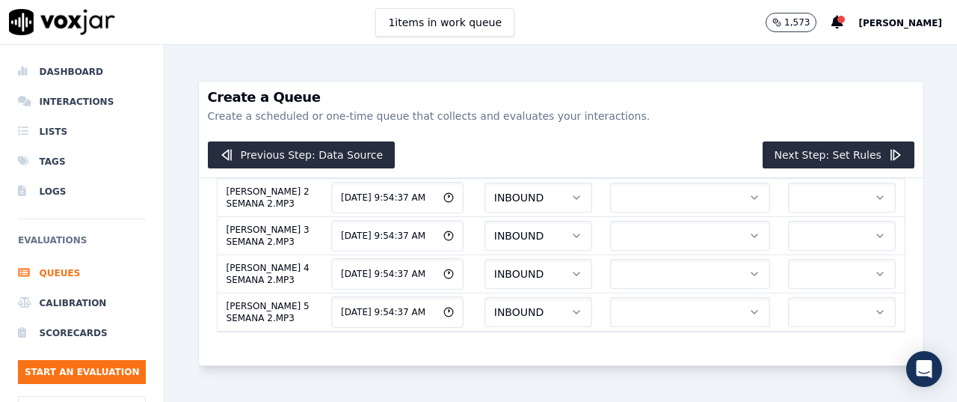
scroll to position [805, 0]
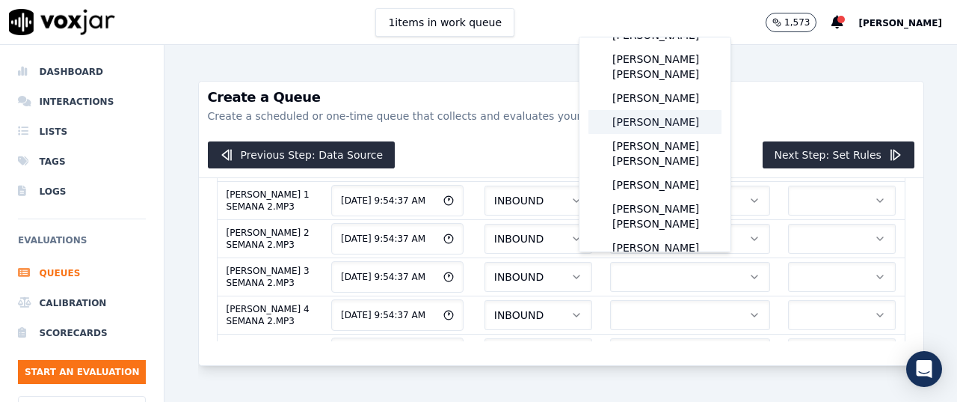
scroll to position [125, 0]
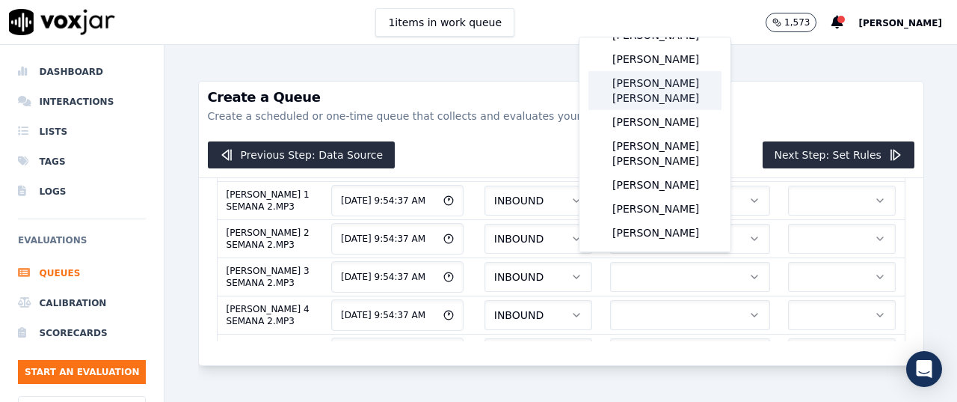
click at [669, 110] on div "[PERSON_NAME] [PERSON_NAME]" at bounding box center [655, 90] width 133 height 39
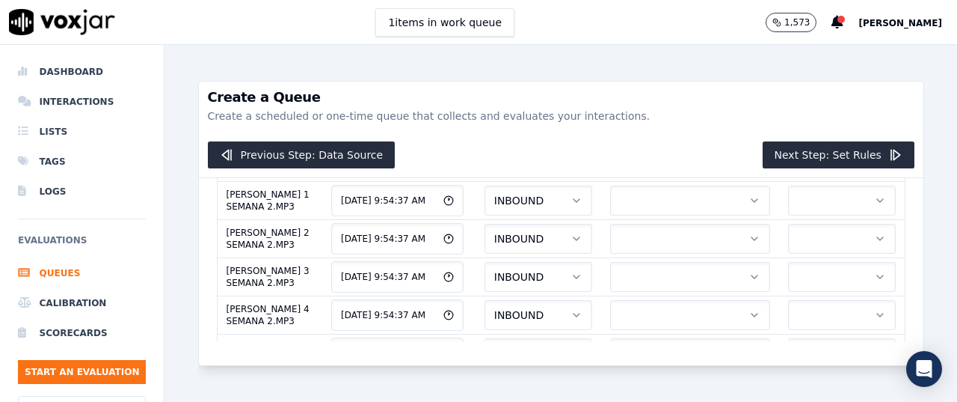
click at [818, 304] on div "ELEMEN" at bounding box center [800, 310] width 83 height 24
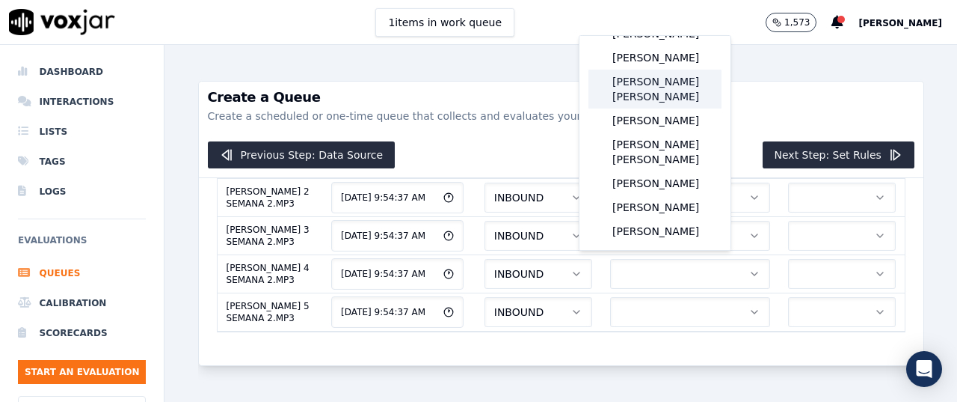
scroll to position [249, 0]
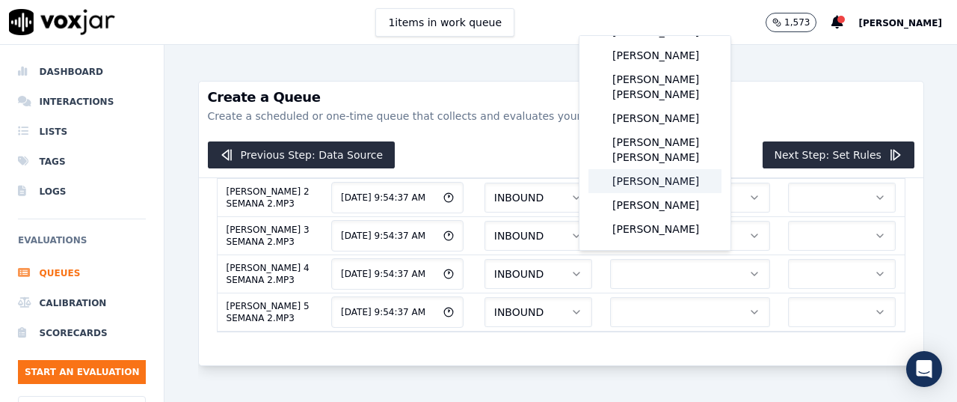
click at [673, 174] on div "[PERSON_NAME]" at bounding box center [655, 181] width 133 height 24
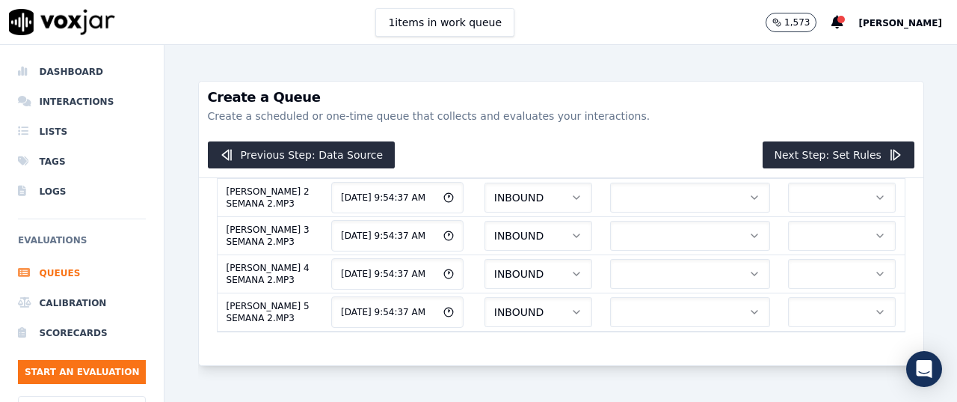
click at [803, 303] on div "ELEMEN" at bounding box center [800, 308] width 83 height 24
click at [616, 22] on button "button" at bounding box center [690, 7] width 160 height 30
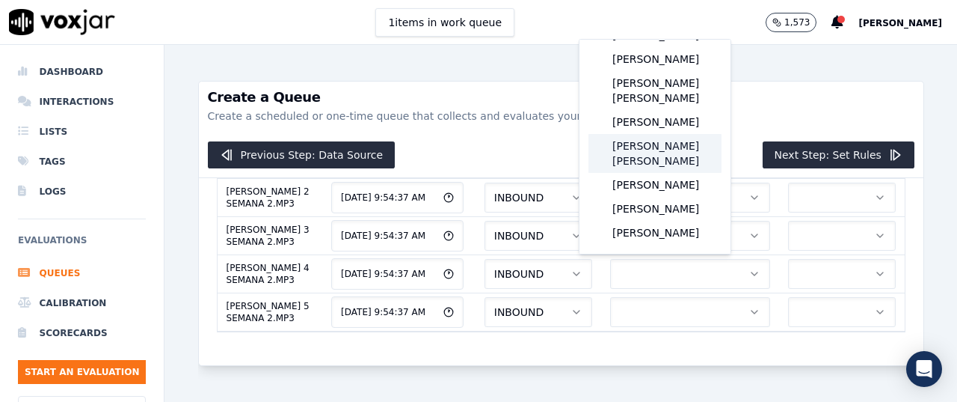
scroll to position [249, 0]
click at [668, 179] on div "[PERSON_NAME]" at bounding box center [655, 185] width 133 height 24
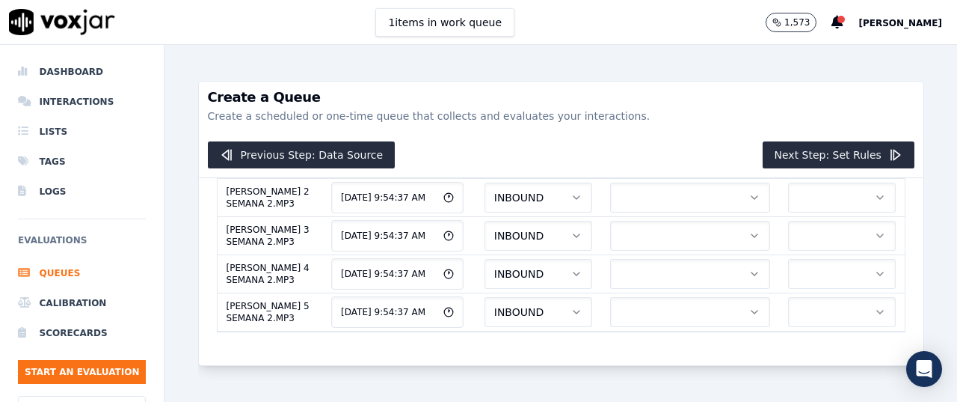
click at [788, 22] on button "button" at bounding box center [842, 7] width 108 height 30
click at [806, 313] on div "ELEMEN" at bounding box center [800, 312] width 83 height 24
click at [645, 60] on button "button" at bounding box center [690, 45] width 160 height 30
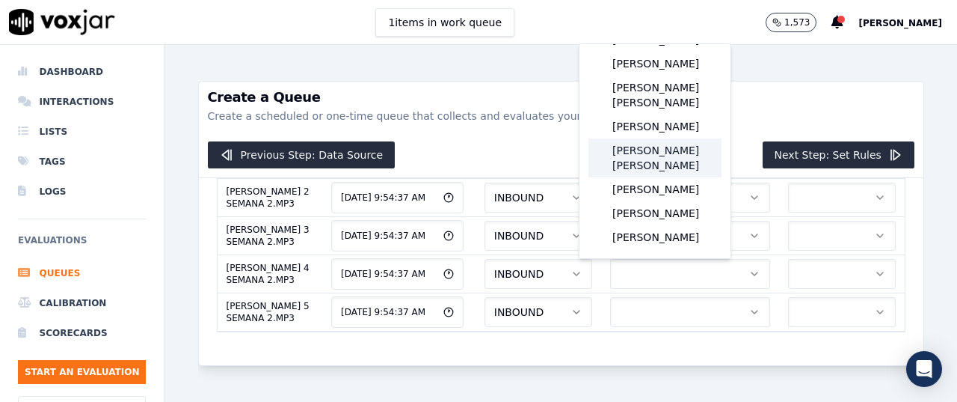
scroll to position [249, 0]
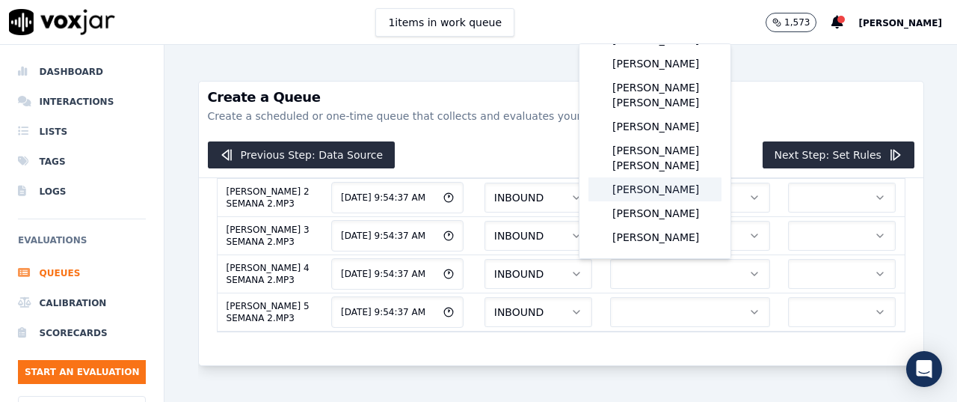
click at [644, 200] on div "[PERSON_NAME]" at bounding box center [655, 189] width 133 height 24
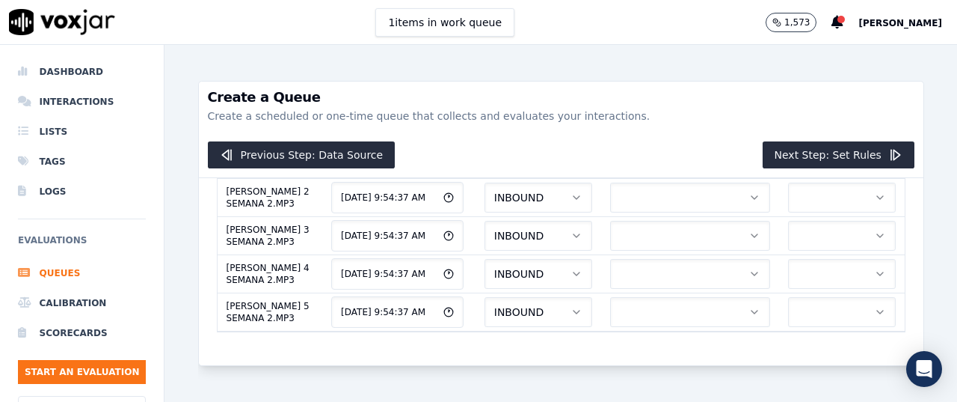
click at [788, 60] on button "button" at bounding box center [842, 45] width 108 height 30
click at [799, 318] on div "ELEMEN" at bounding box center [800, 316] width 83 height 24
click at [657, 98] on button "button" at bounding box center [690, 83] width 160 height 30
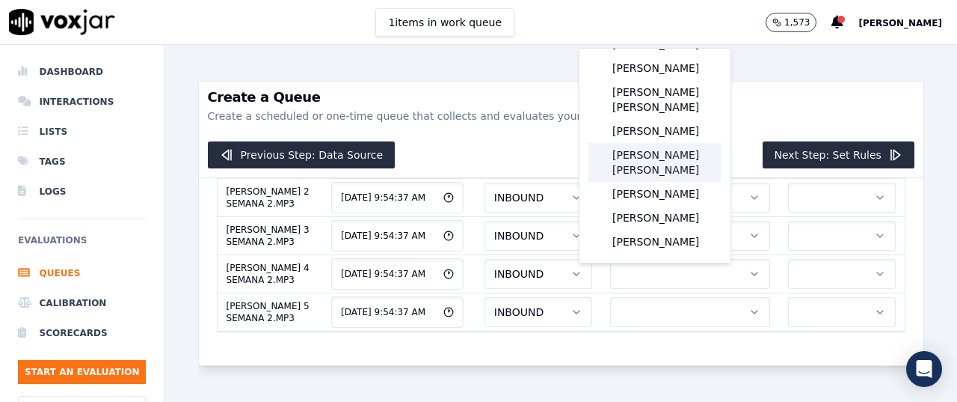
scroll to position [249, 0]
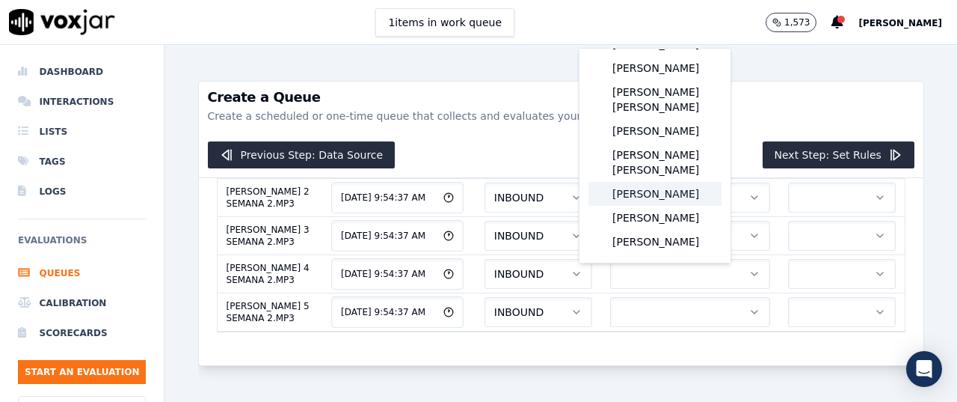
click at [652, 206] on div "[PERSON_NAME]" at bounding box center [655, 194] width 133 height 24
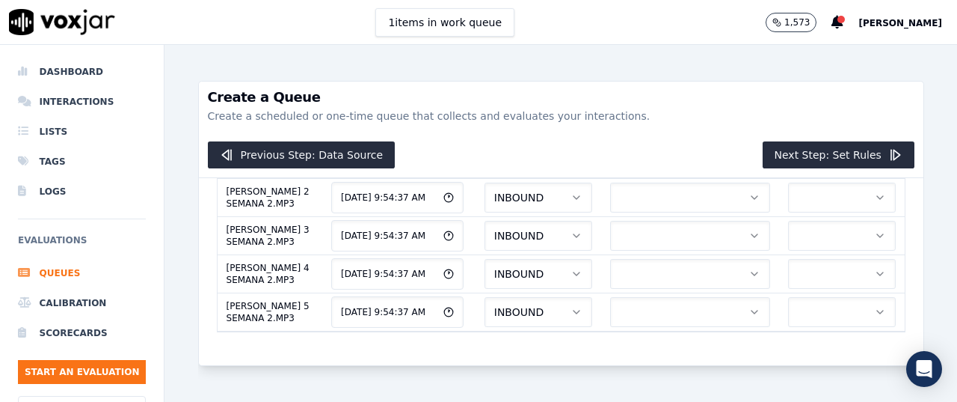
click at [788, 98] on button "button" at bounding box center [842, 83] width 108 height 30
click at [789, 318] on div "ELEMEN" at bounding box center [800, 321] width 83 height 24
click at [636, 136] on button "button" at bounding box center [690, 121] width 160 height 30
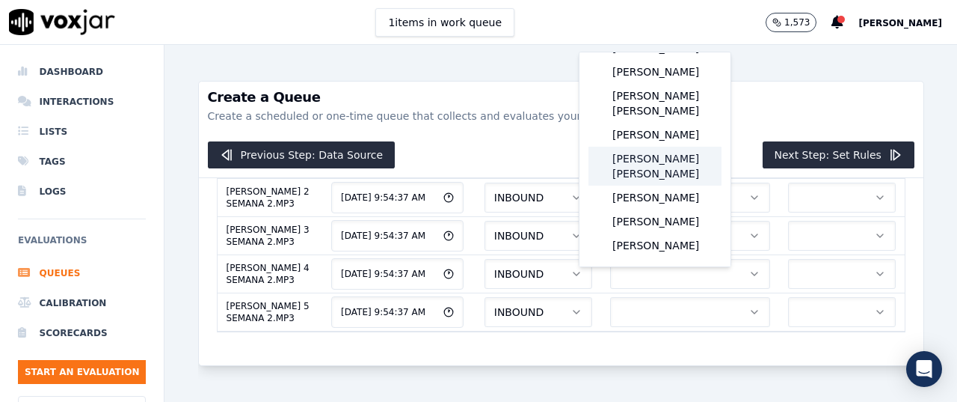
scroll to position [249, 0]
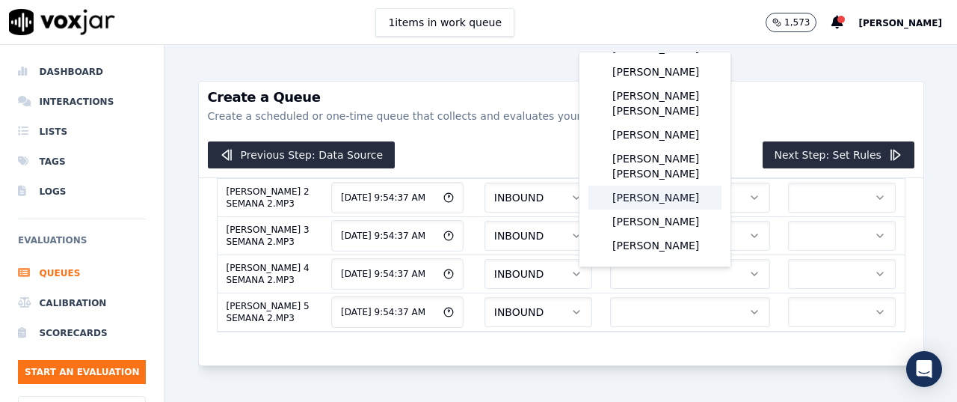
click at [657, 204] on div "[PERSON_NAME]" at bounding box center [655, 197] width 133 height 24
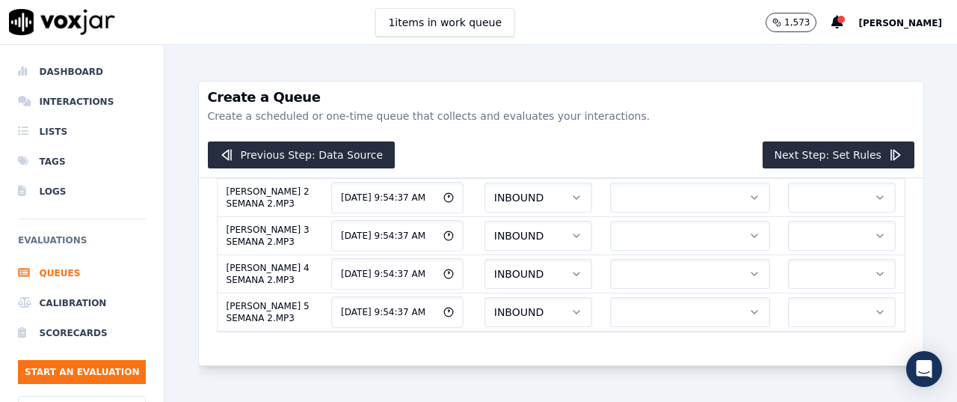
click at [788, 136] on button "button" at bounding box center [842, 121] width 108 height 30
click at [799, 319] on div "ELEMEN" at bounding box center [800, 325] width 83 height 24
click at [646, 174] on button "button" at bounding box center [690, 159] width 160 height 30
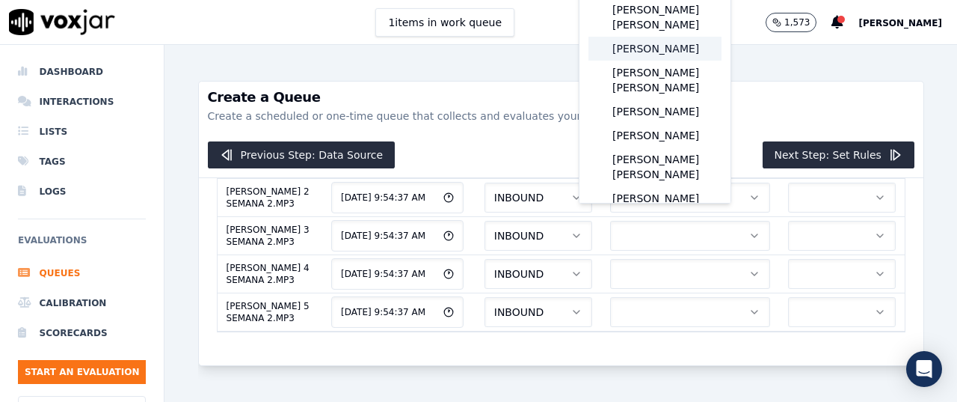
click at [642, 52] on div "[PERSON_NAME]" at bounding box center [655, 49] width 133 height 24
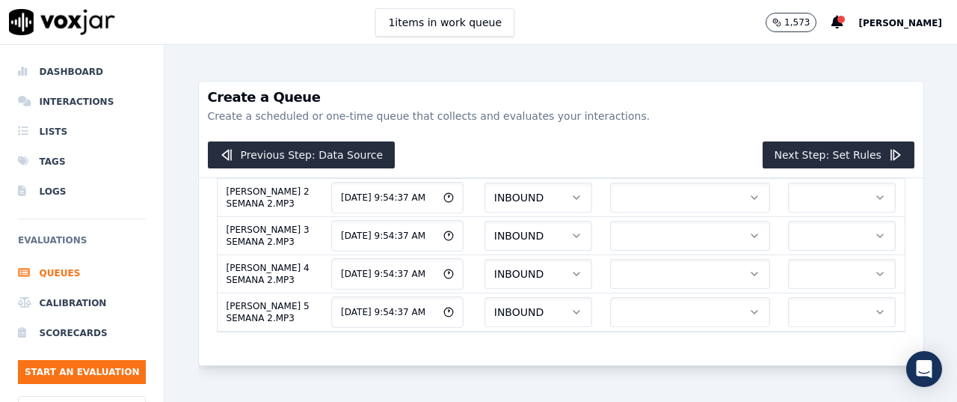
click at [788, 174] on button "button" at bounding box center [842, 159] width 108 height 30
click at [811, 254] on div "ELEMEN" at bounding box center [800, 261] width 83 height 24
click at [672, 216] on td at bounding box center [690, 197] width 178 height 38
click at [672, 212] on button "button" at bounding box center [690, 197] width 160 height 30
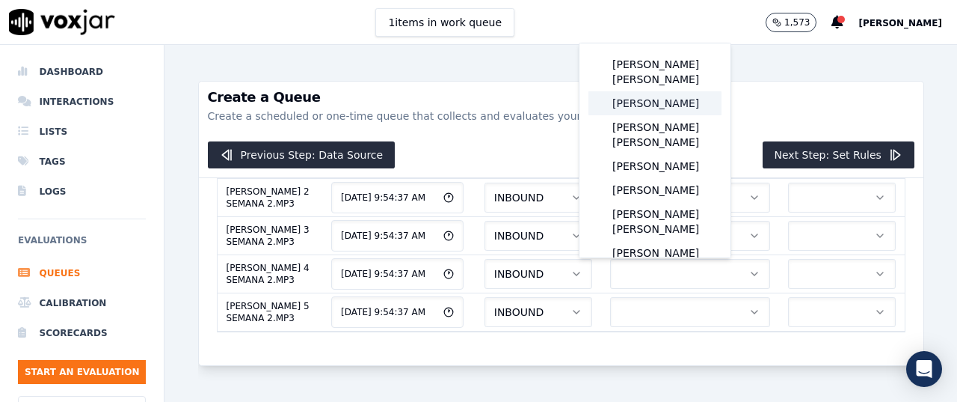
click at [654, 101] on div "[PERSON_NAME]" at bounding box center [655, 103] width 133 height 24
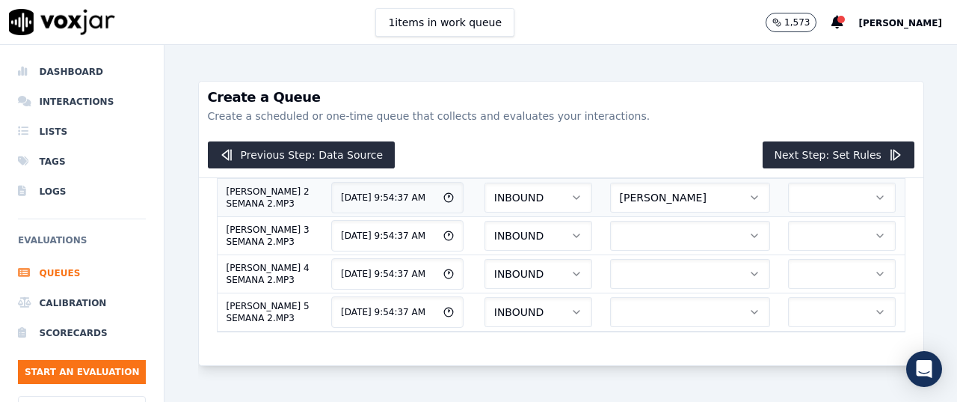
click at [788, 212] on button "button" at bounding box center [842, 197] width 108 height 30
click at [796, 309] on div "ELEMEN" at bounding box center [800, 316] width 83 height 24
click at [652, 251] on button "button" at bounding box center [690, 236] width 160 height 30
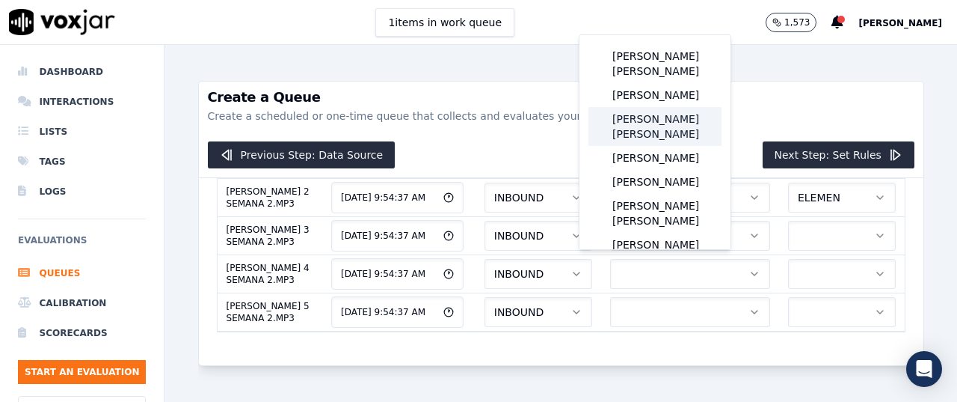
click at [649, 104] on div "[PERSON_NAME]" at bounding box center [655, 95] width 133 height 24
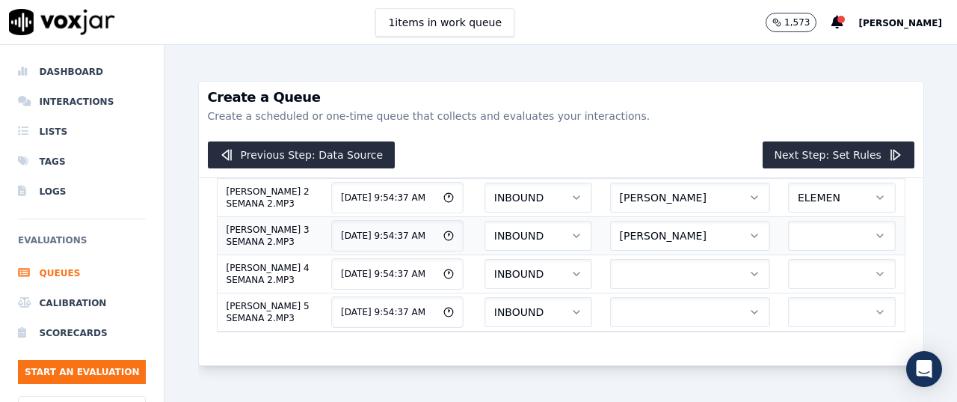
click at [791, 251] on button "button" at bounding box center [842, 236] width 108 height 30
click at [811, 304] on div "ELEMEN" at bounding box center [800, 307] width 83 height 24
click at [659, 259] on button "button" at bounding box center [690, 274] width 160 height 30
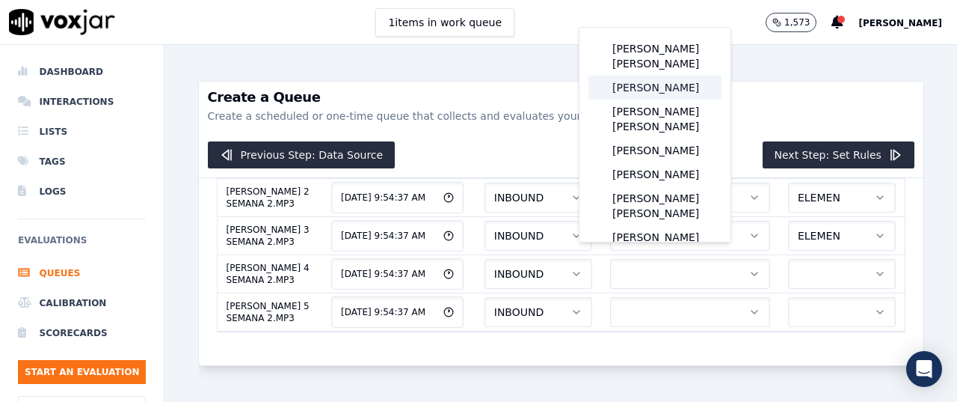
click at [671, 99] on div "[PERSON_NAME]" at bounding box center [655, 88] width 133 height 24
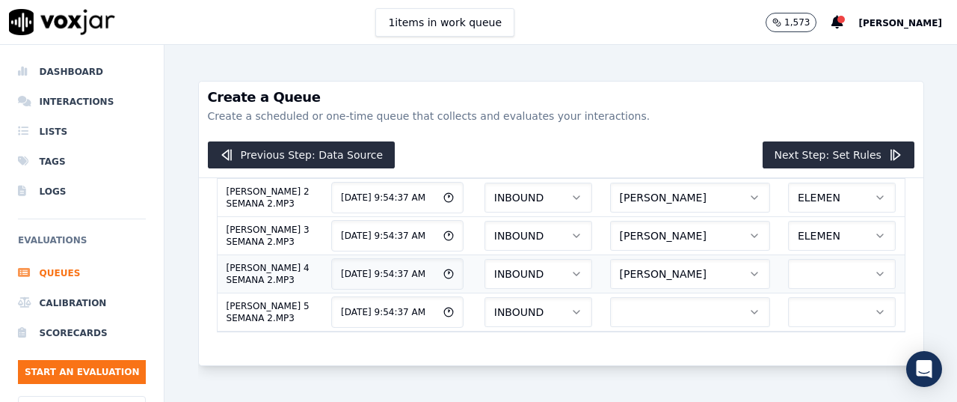
click at [821, 273] on button "button" at bounding box center [842, 274] width 108 height 30
click at [795, 296] on div "ELEMEN" at bounding box center [800, 300] width 83 height 24
click at [665, 297] on button "button" at bounding box center [690, 312] width 160 height 30
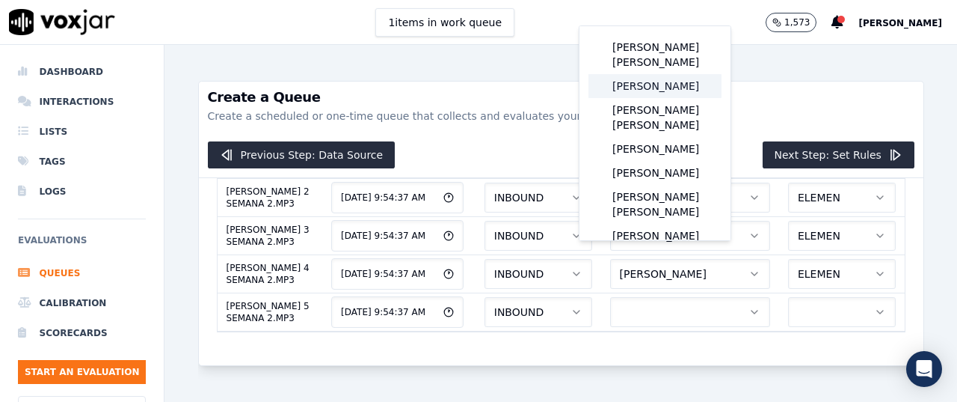
click at [673, 90] on div "[PERSON_NAME]" at bounding box center [655, 86] width 133 height 24
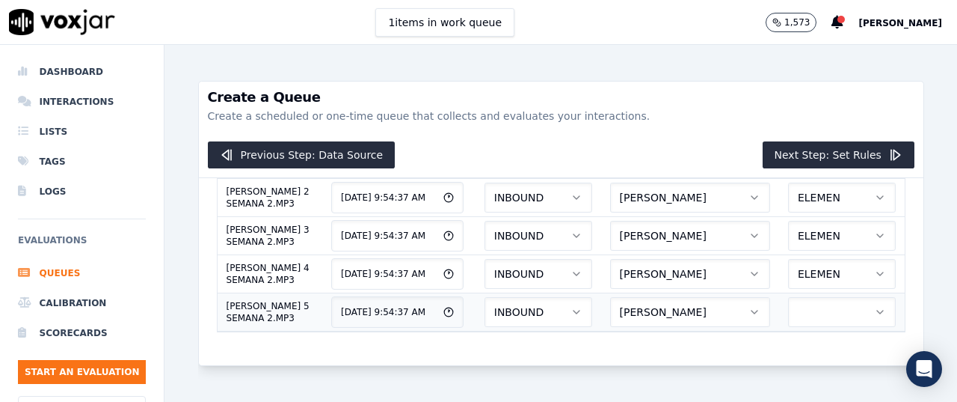
click at [788, 297] on button "button" at bounding box center [842, 312] width 108 height 30
click at [803, 295] on div "ELEMEN" at bounding box center [800, 298] width 83 height 24
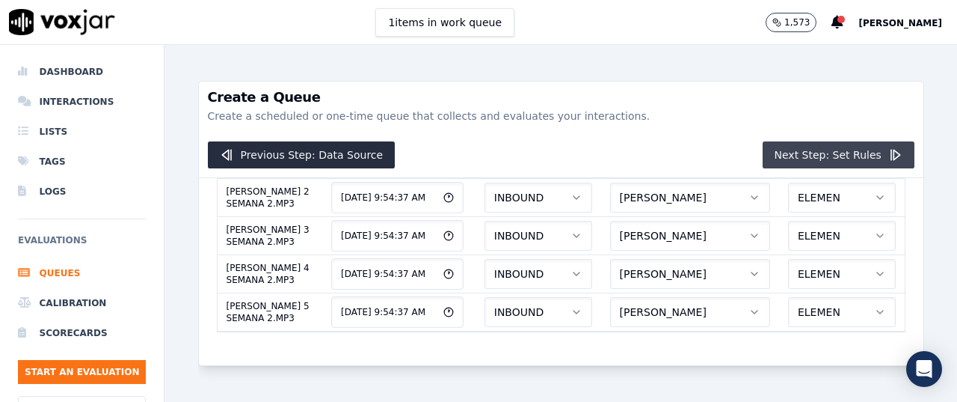
click at [823, 158] on button "Next Step: Set Rules" at bounding box center [839, 154] width 152 height 27
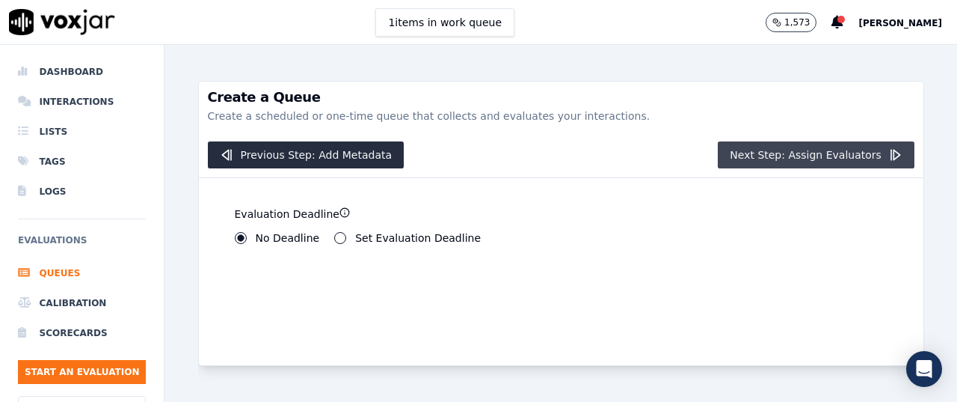
click at [790, 152] on button "Next Step: Assign Evaluators" at bounding box center [816, 154] width 197 height 27
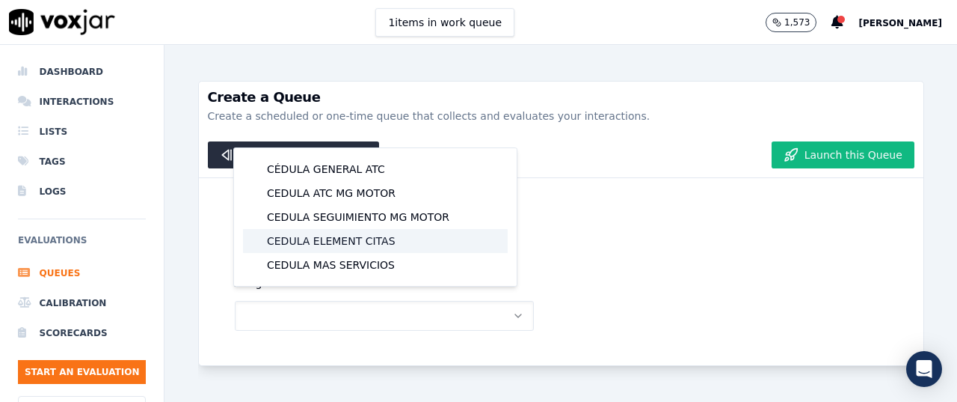
click at [350, 235] on div "CEDULA ELEMENT CITAS" at bounding box center [375, 241] width 265 height 24
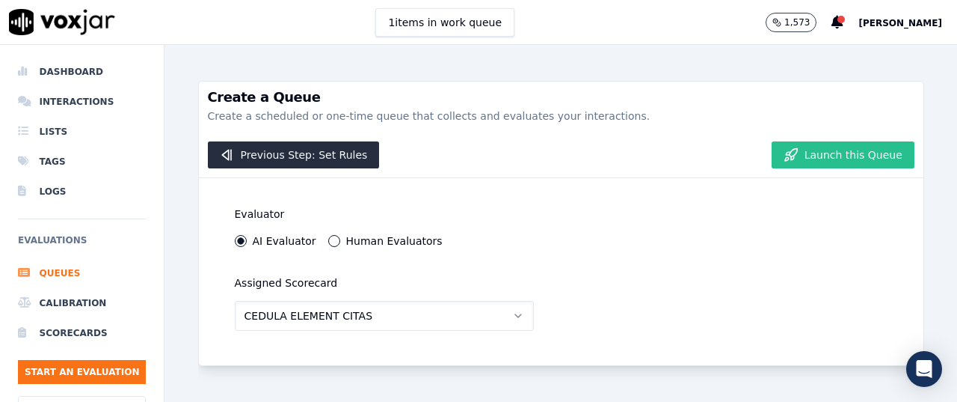
click at [791, 159] on icon "button" at bounding box center [792, 158] width 3 height 4
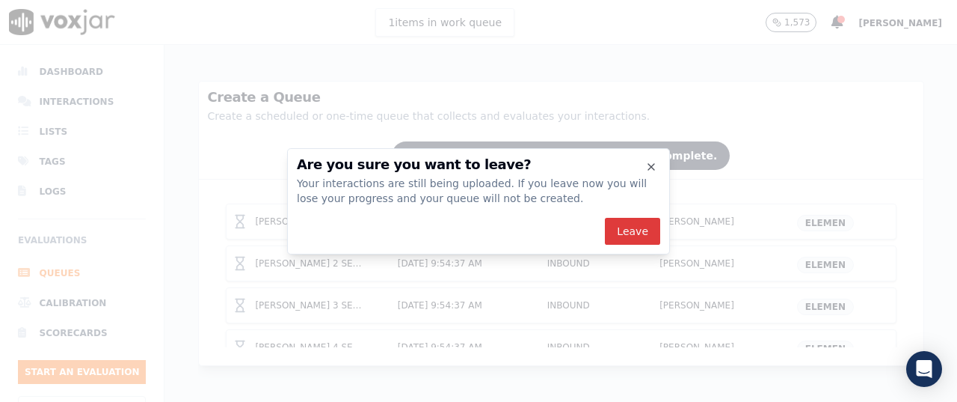
click at [630, 228] on button "Leave" at bounding box center [632, 231] width 55 height 27
